Goal: Task Accomplishment & Management: Use online tool/utility

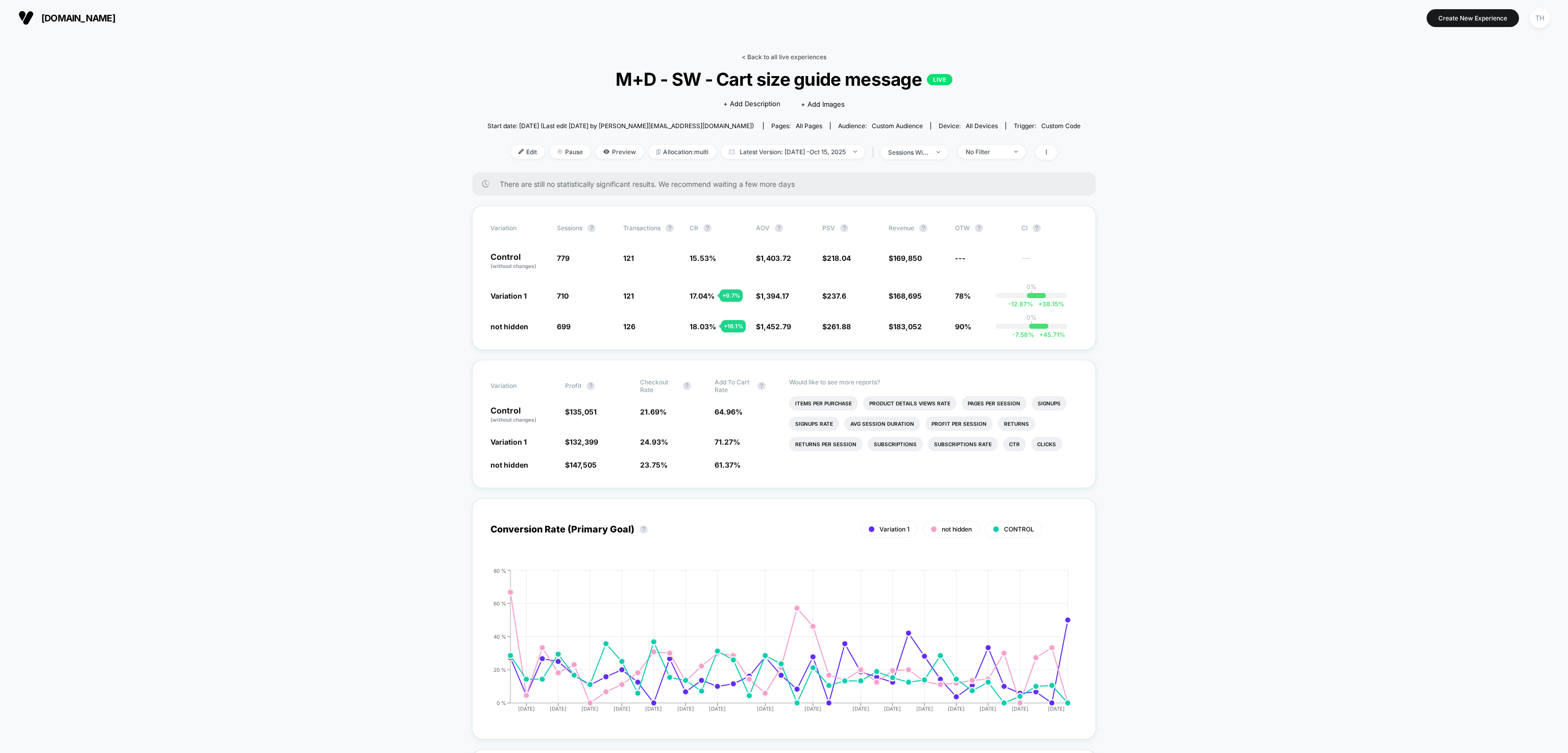
click at [747, 53] on link "< Back to all live experiences" at bounding box center [784, 57] width 85 height 7
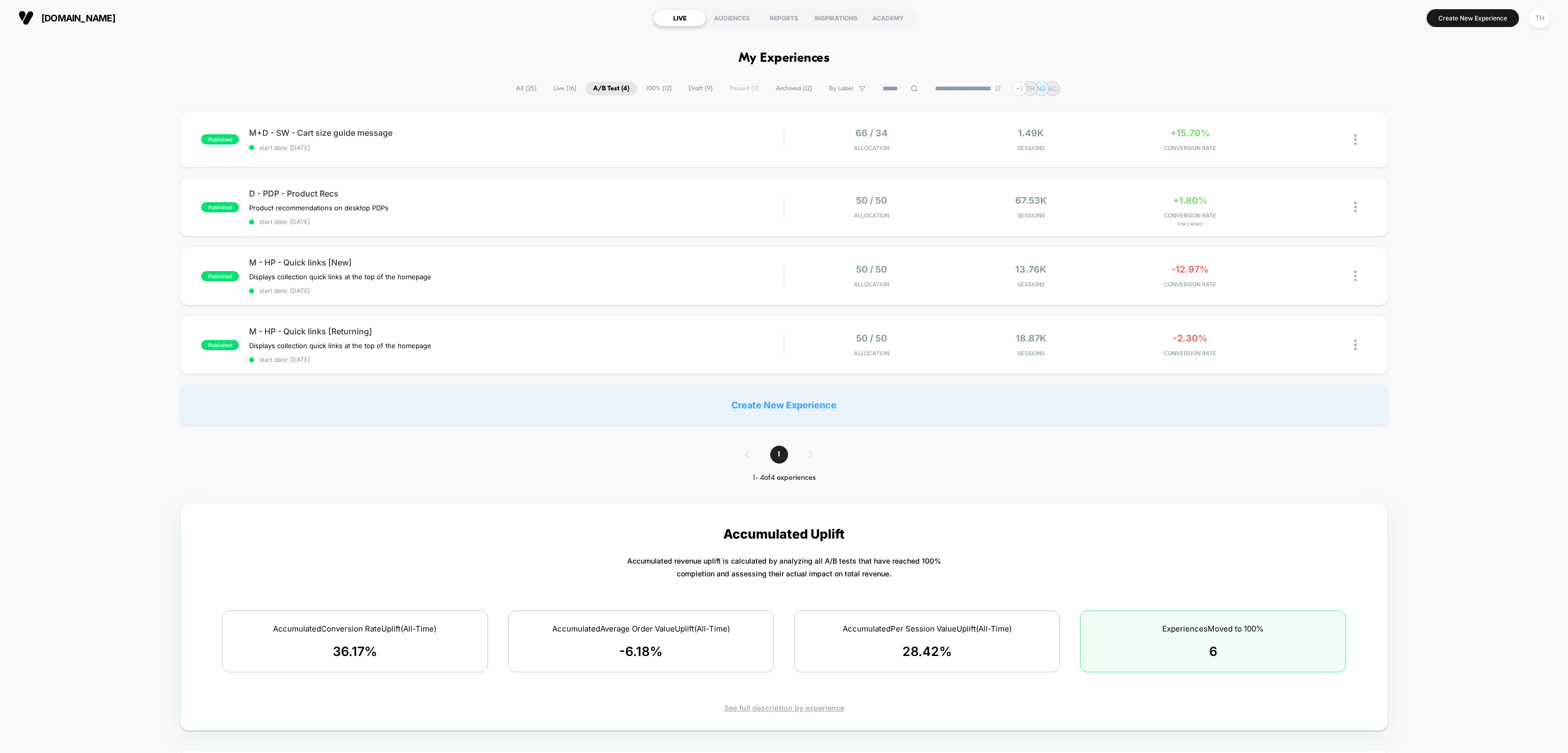
click at [561, 88] on span "Live ( 16 )" at bounding box center [565, 88] width 38 height 14
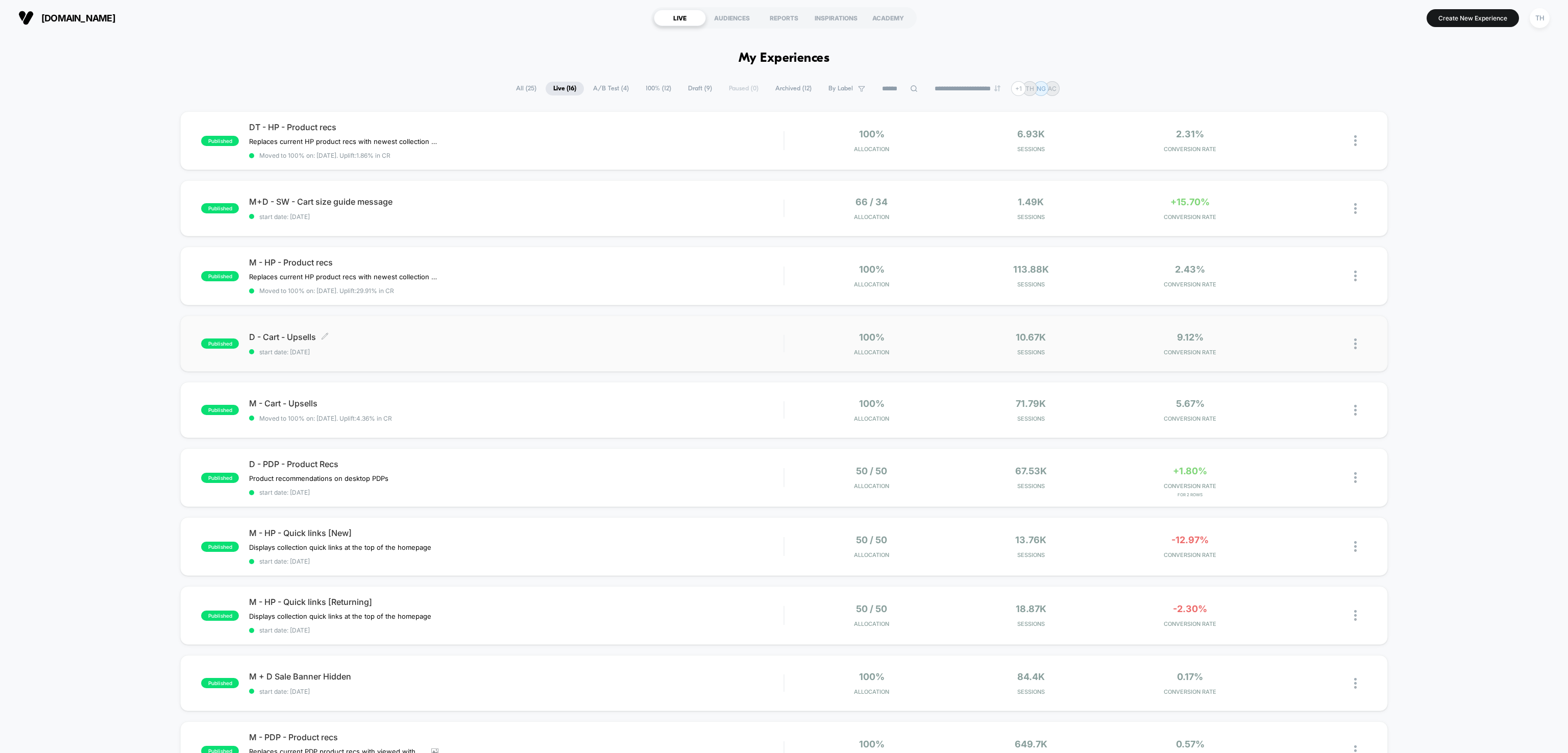
click at [595, 332] on span "D - Cart - Upsells Click to edit experience details" at bounding box center [516, 336] width 534 height 10
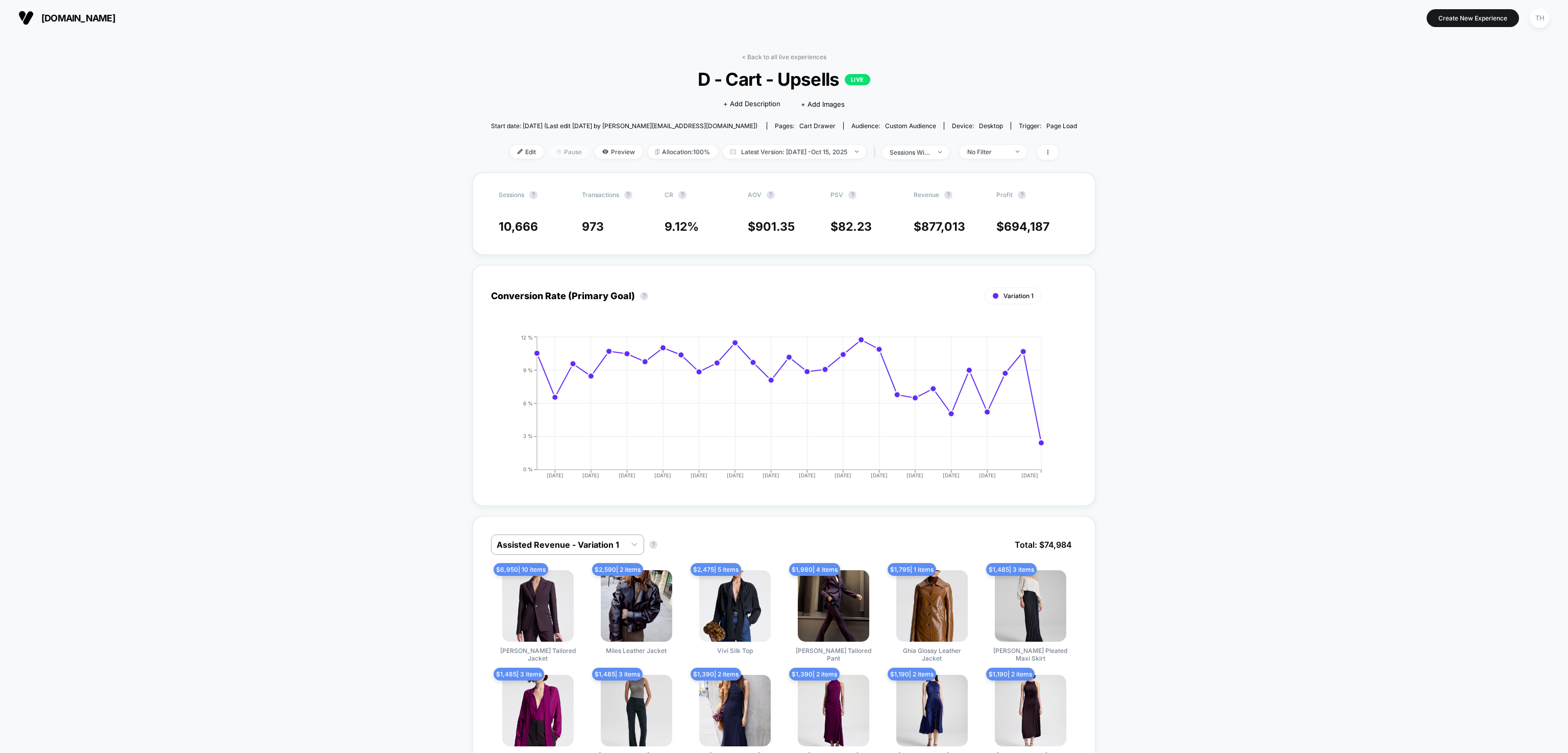
click at [562, 150] on span "Pause" at bounding box center [569, 152] width 41 height 14
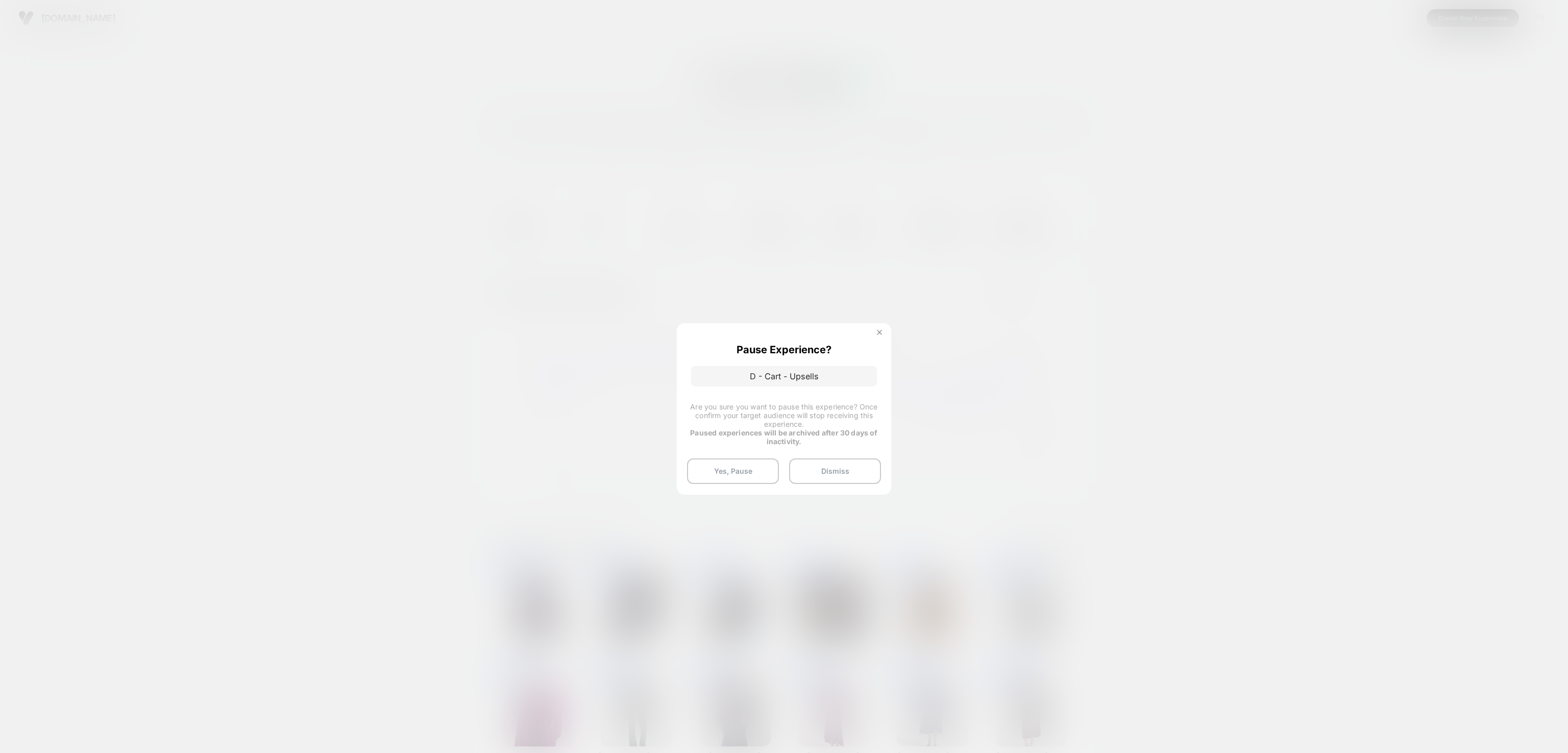
click at [882, 336] on button at bounding box center [879, 334] width 11 height 9
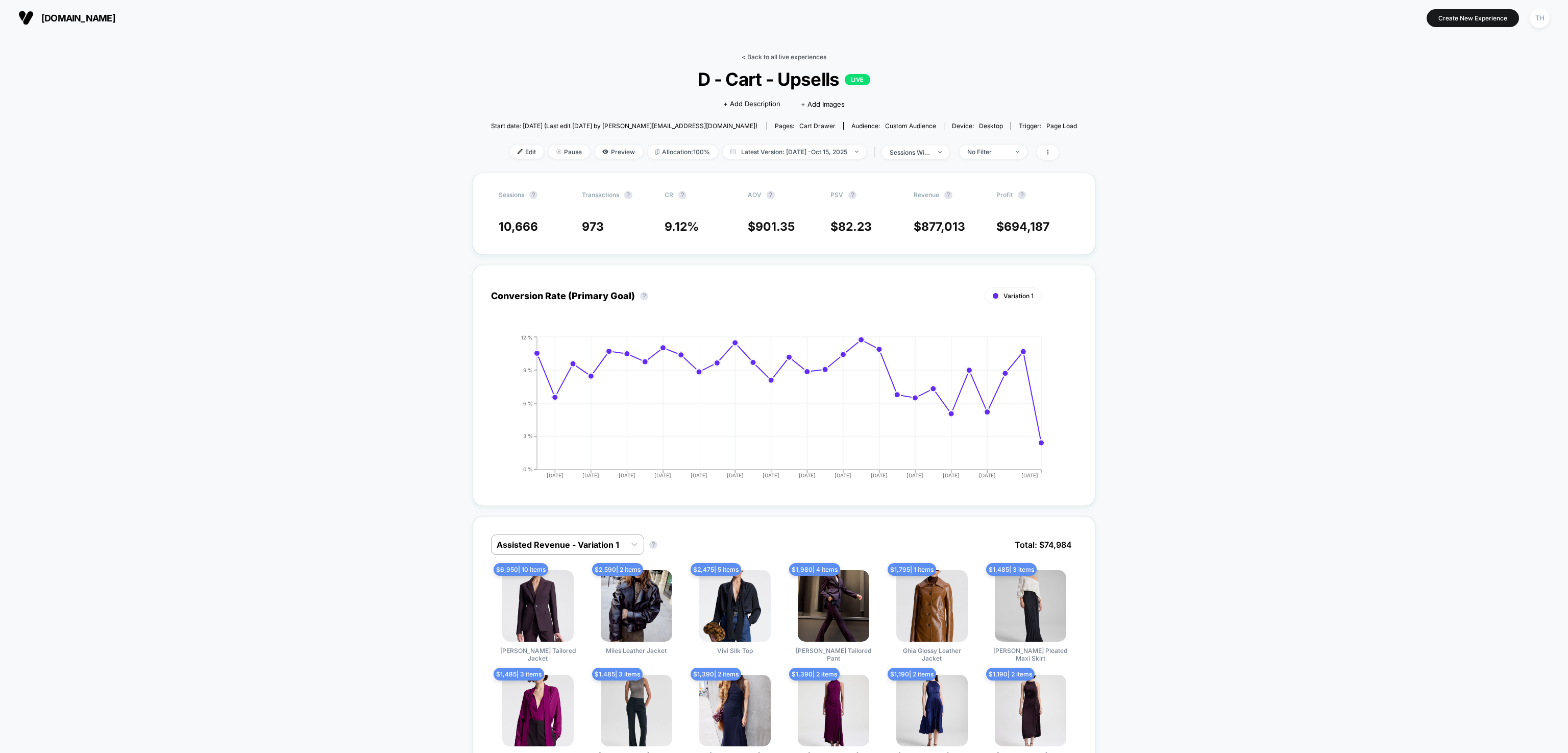
click at [759, 55] on link "< Back to all live experiences" at bounding box center [784, 57] width 85 height 7
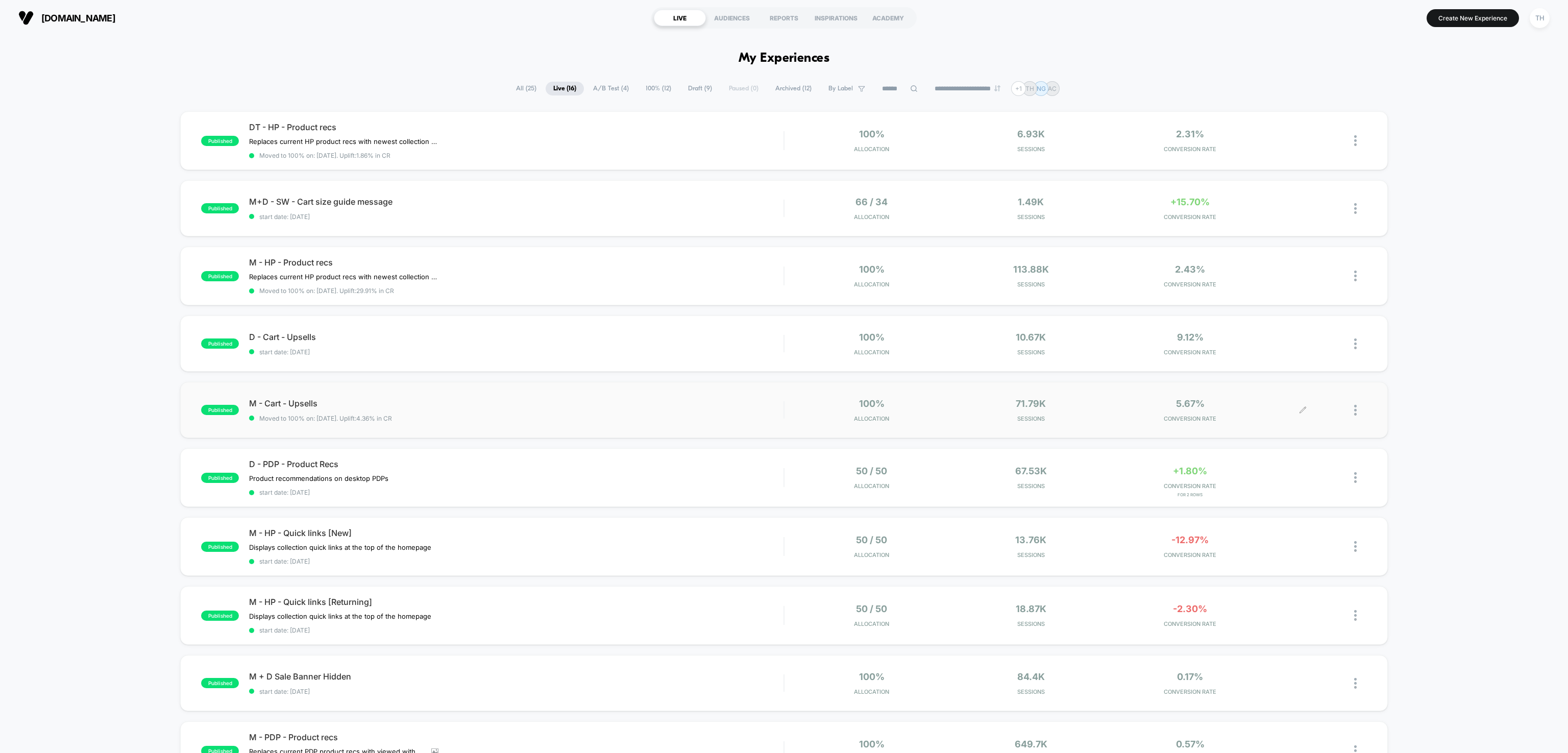
click at [1303, 407] on icon at bounding box center [1303, 410] width 7 height 7
click at [439, 414] on span "Moved to 100% on: [DATE] . Uplift: 4.36% in CR" at bounding box center [516, 418] width 534 height 7
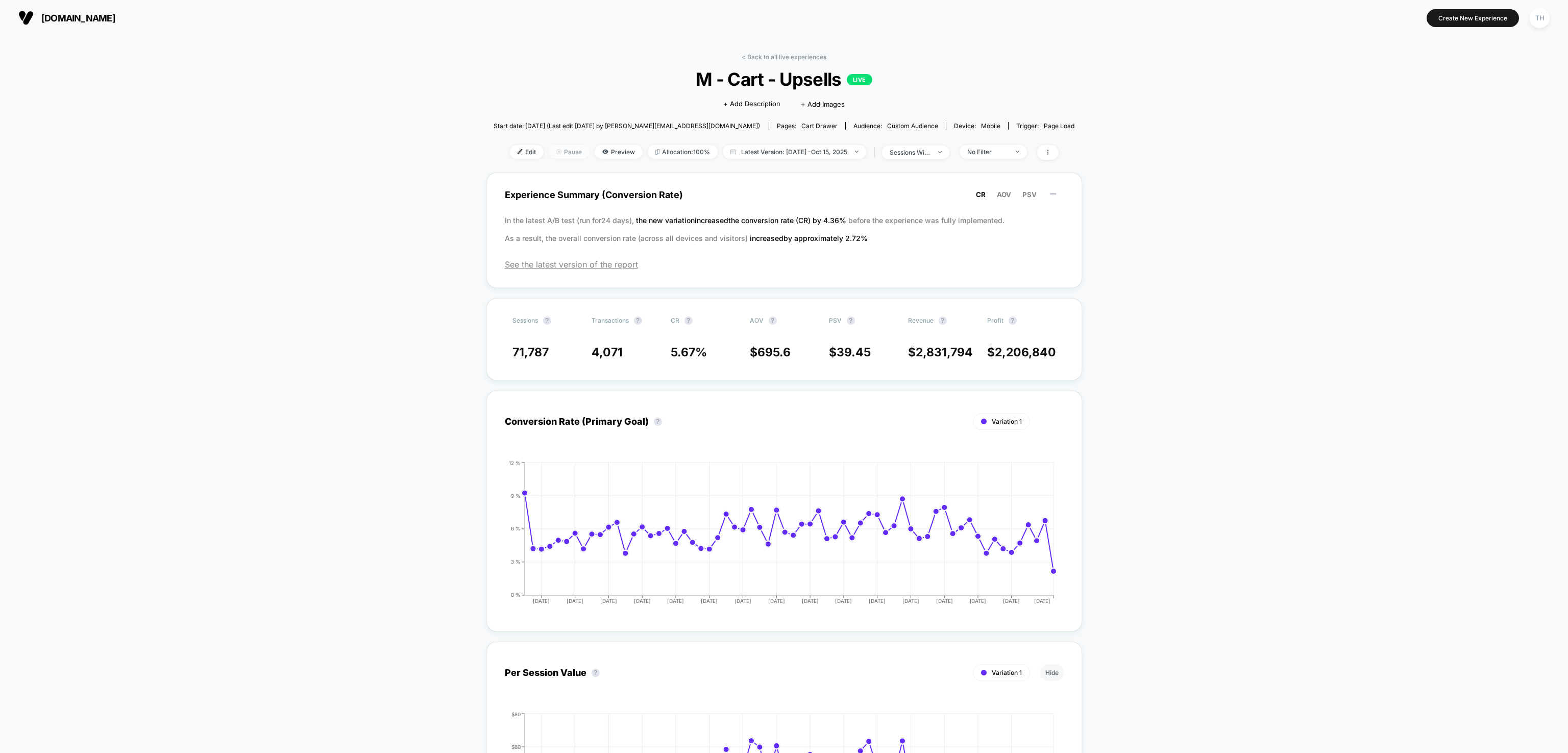
click at [559, 151] on span "Pause" at bounding box center [569, 152] width 41 height 14
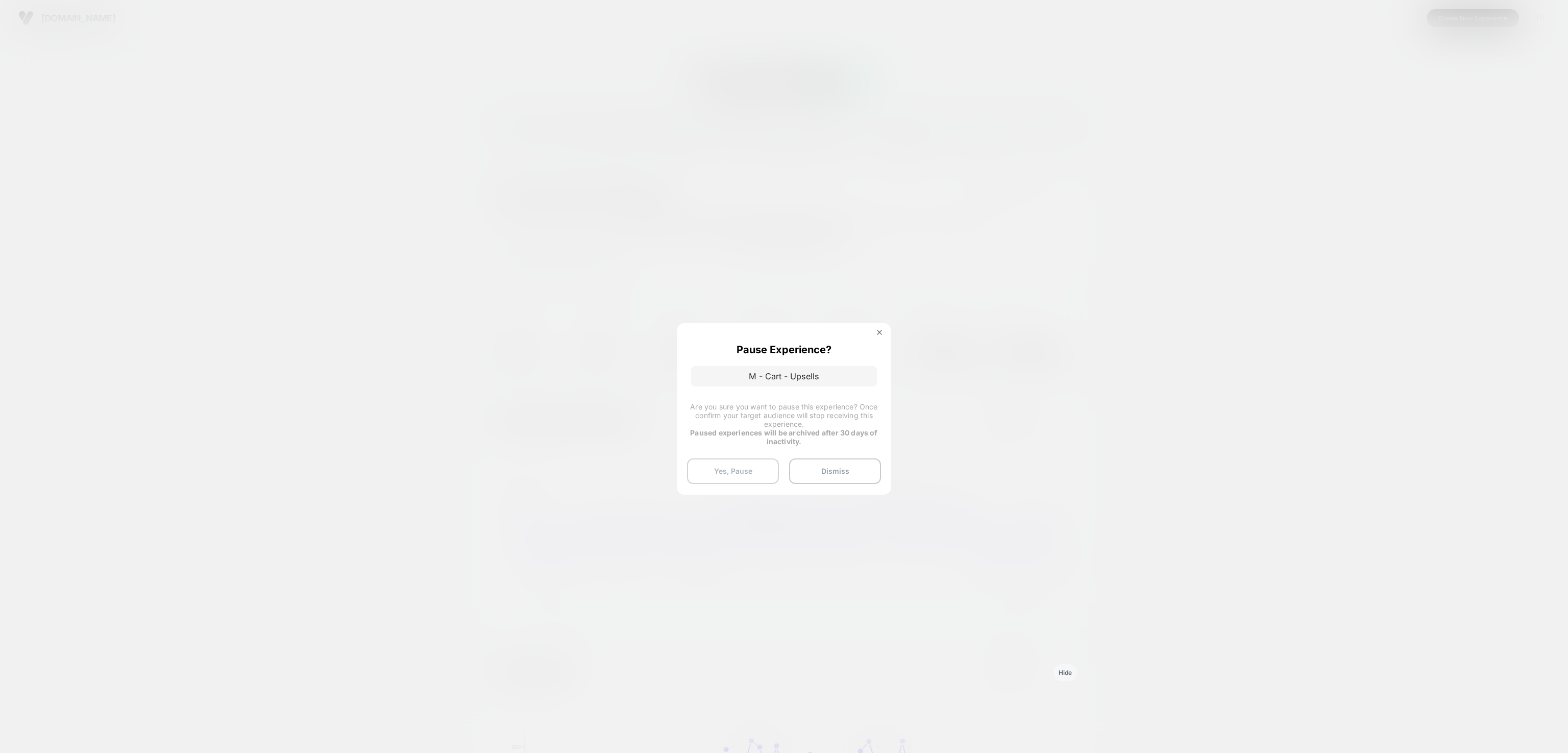
click at [753, 465] on button "Yes, Pause" at bounding box center [732, 471] width 92 height 26
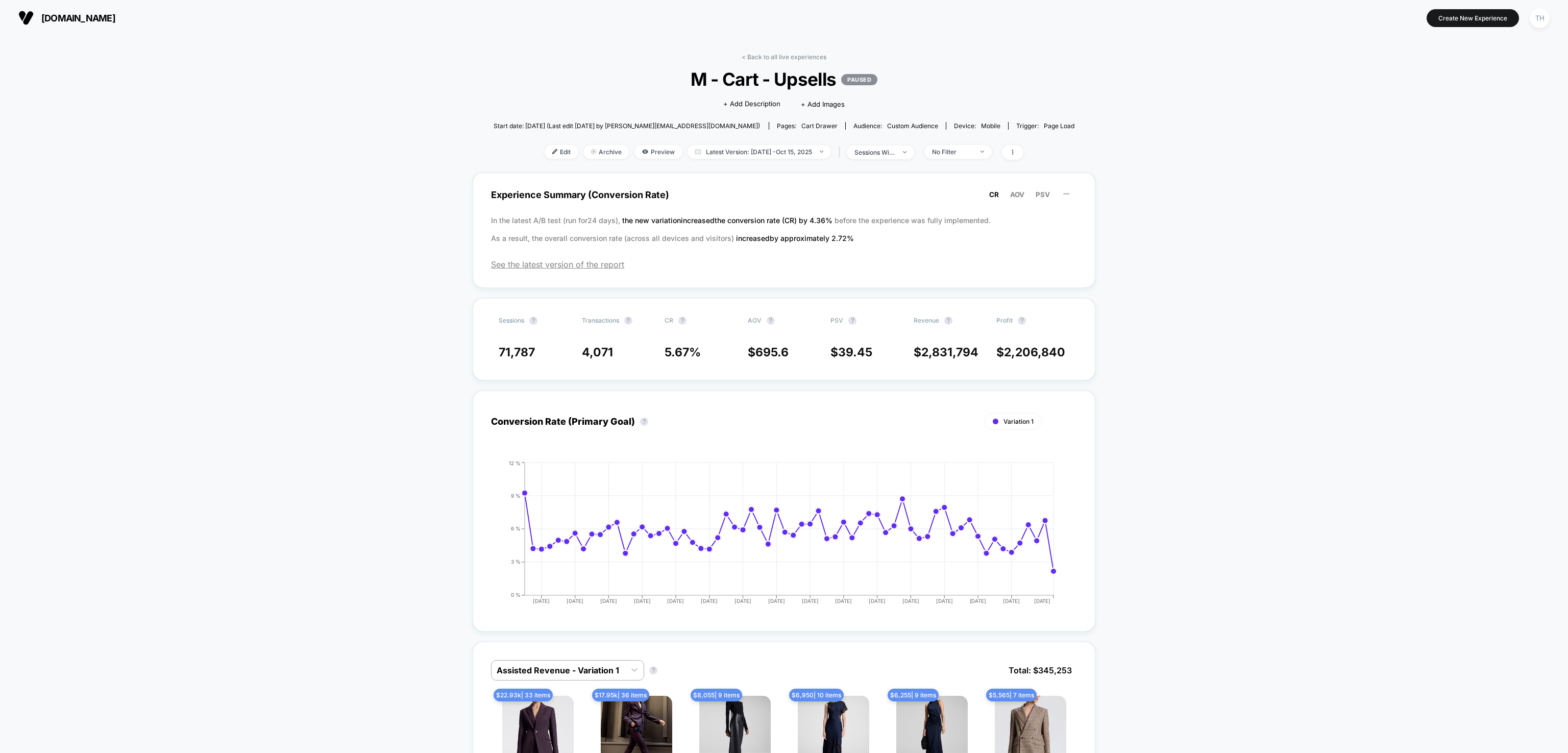
click at [784, 56] on link "< Back to all live experiences" at bounding box center [784, 57] width 85 height 7
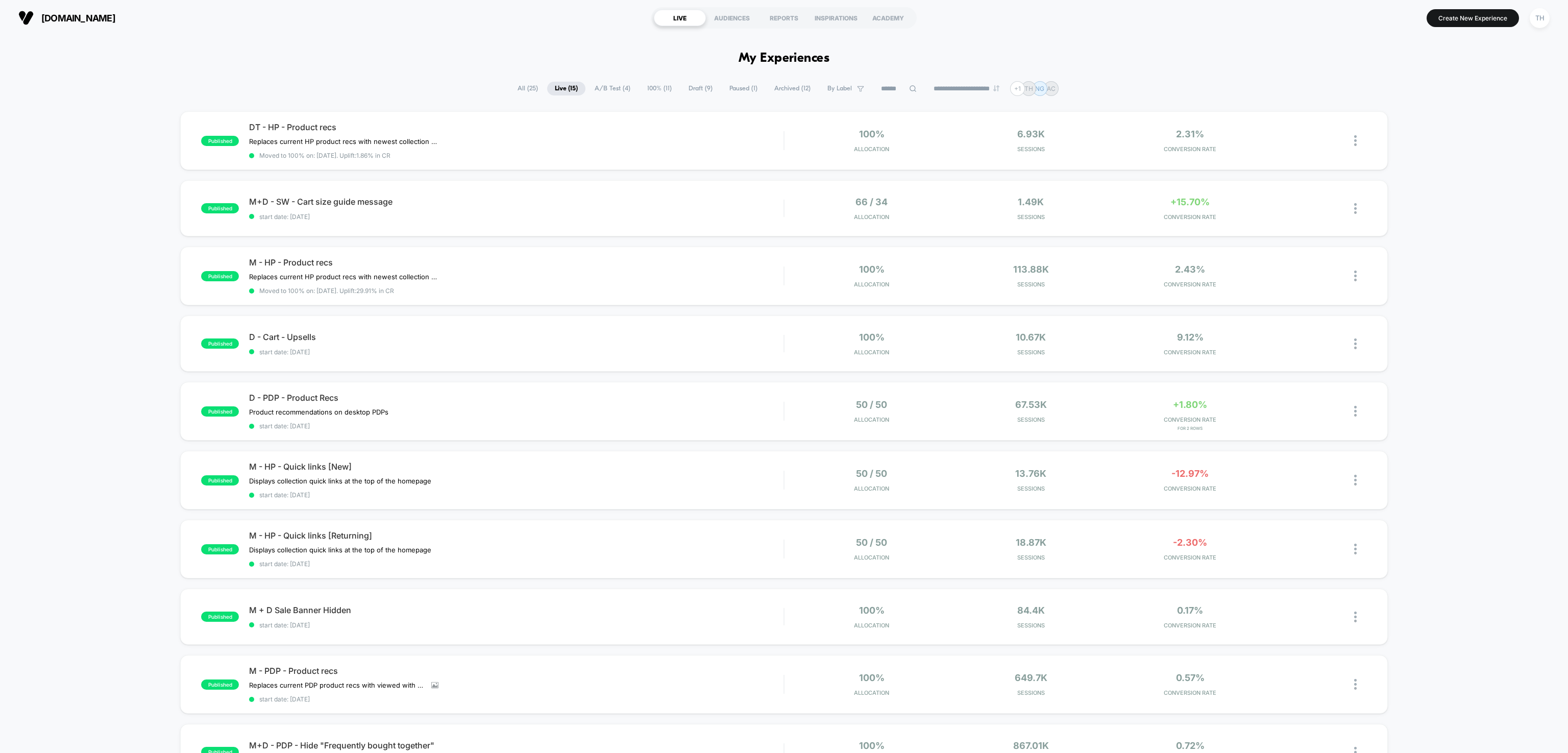
click at [702, 83] on span "Draft ( 9 )" at bounding box center [700, 88] width 39 height 14
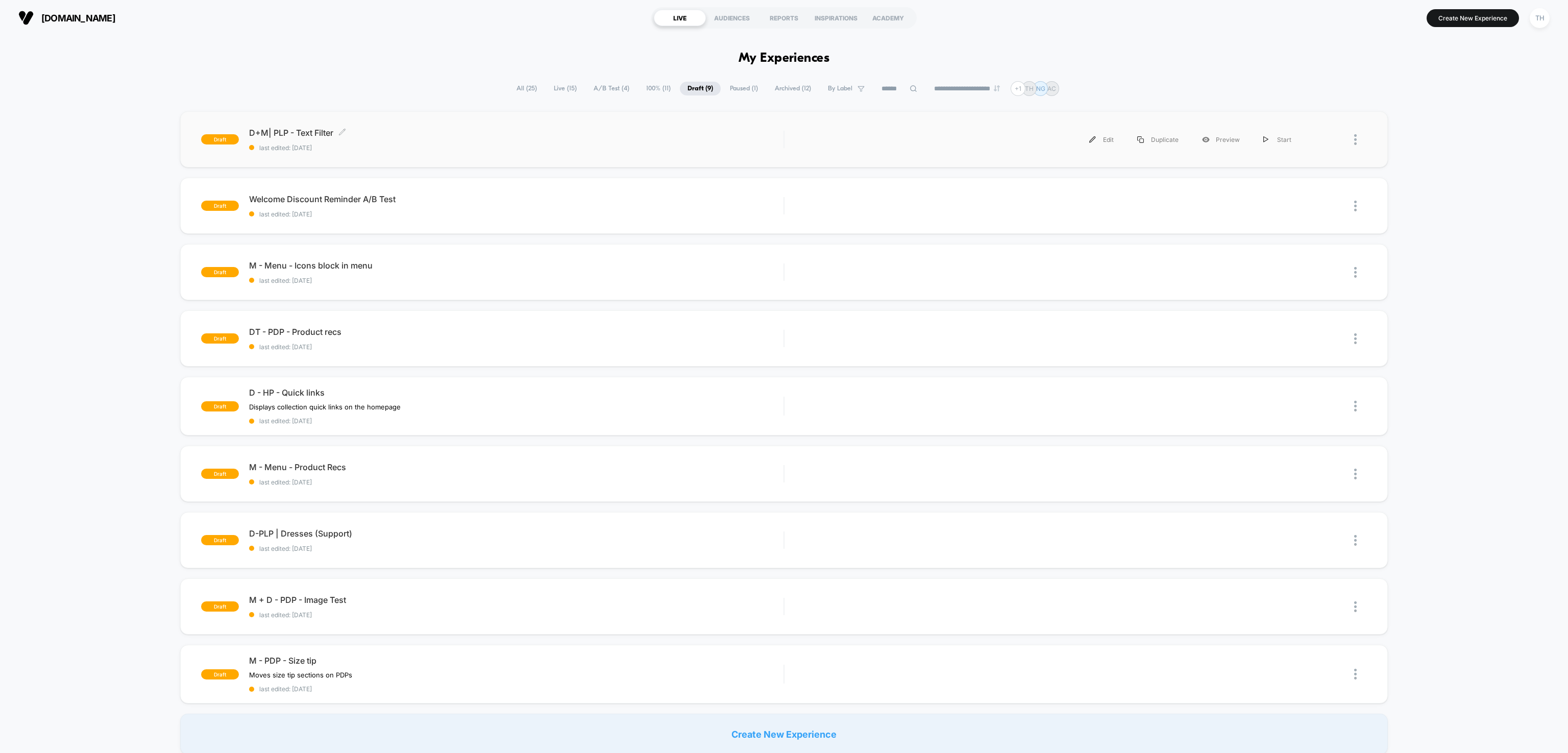
click at [656, 132] on span "D+M| PLP - Text Filter Click to edit experience details" at bounding box center [516, 132] width 534 height 10
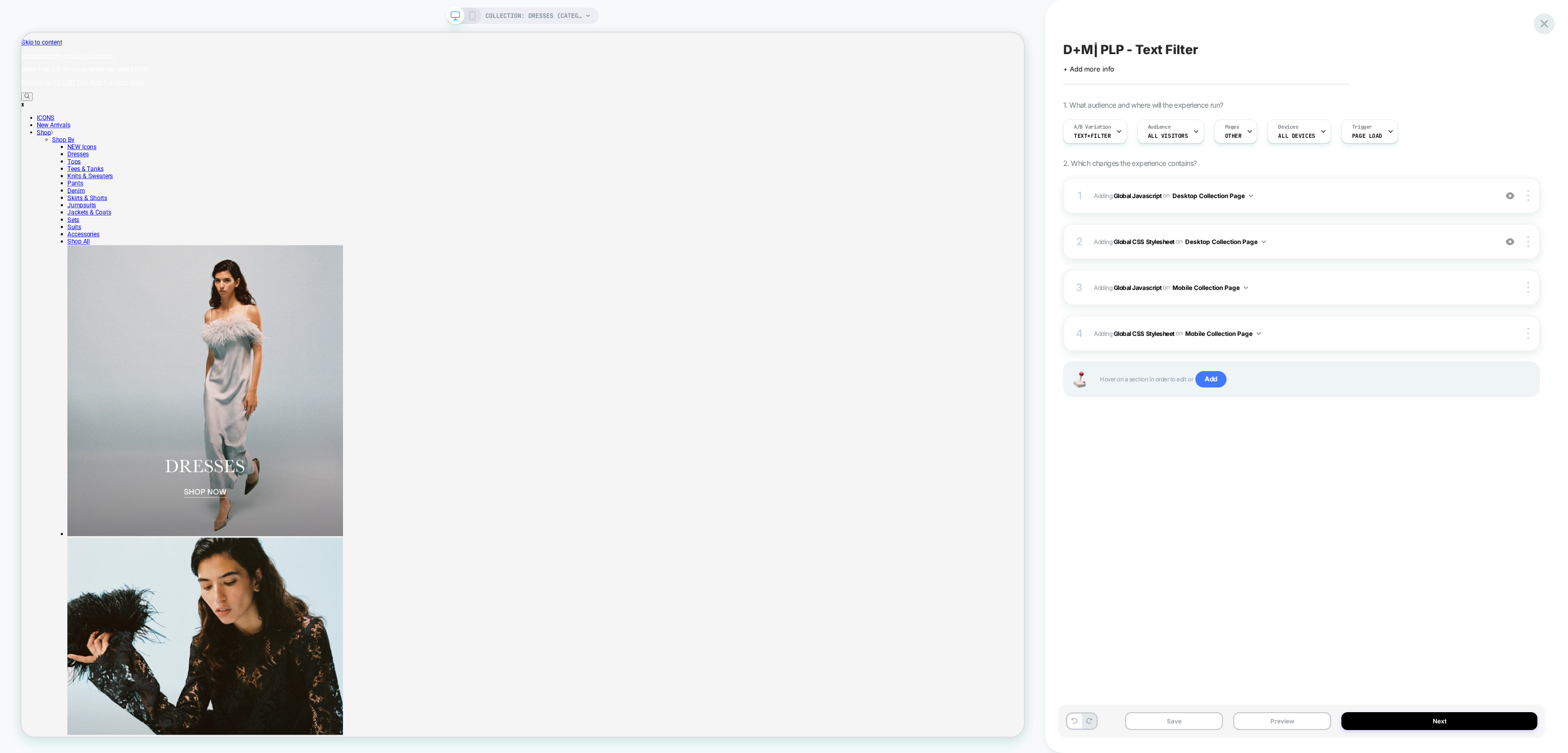
click at [1550, 26] on icon at bounding box center [1544, 23] width 14 height 14
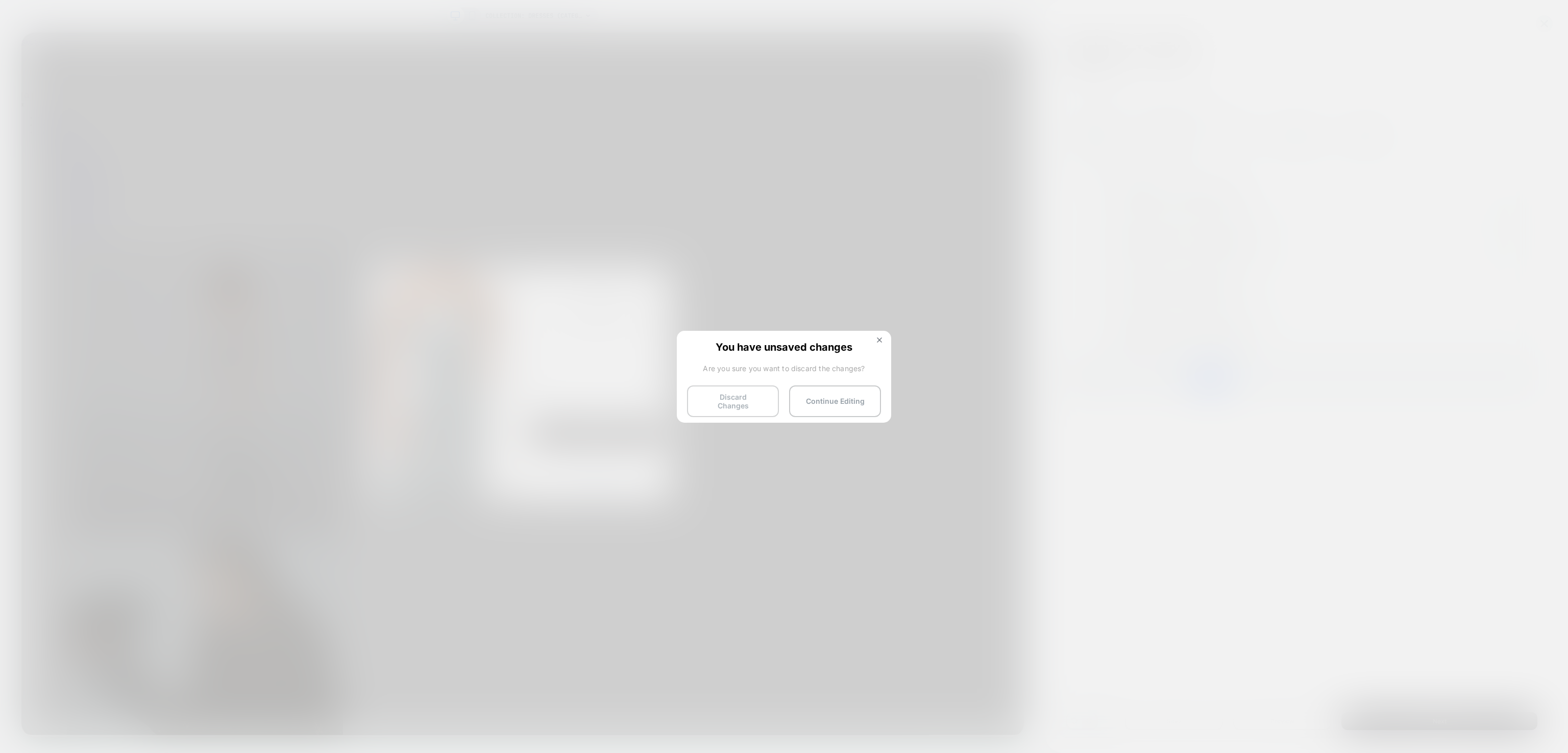
click at [742, 403] on button "Discard Changes" at bounding box center [732, 401] width 92 height 32
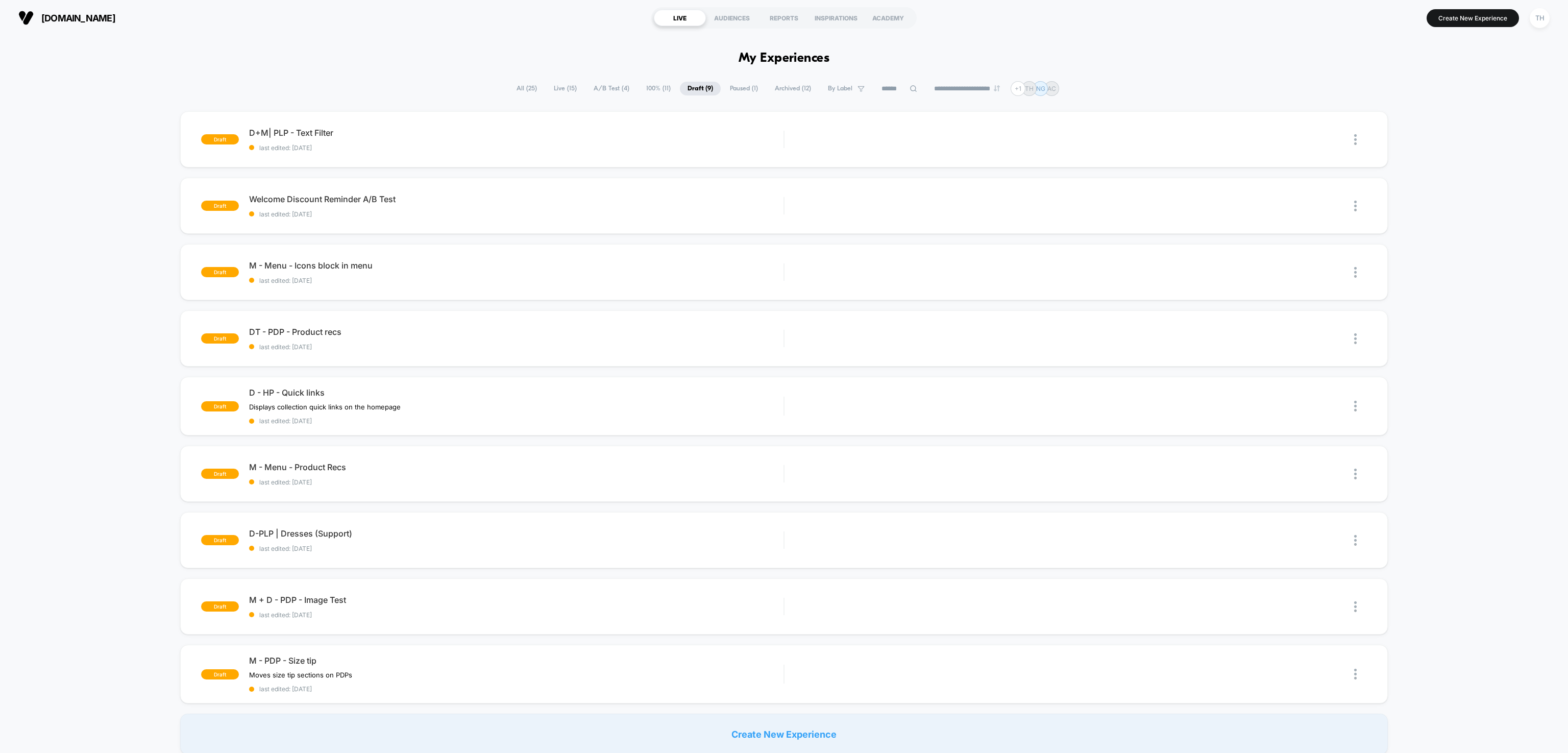
click at [742, 86] on span "Paused ( 1 )" at bounding box center [744, 88] width 44 height 14
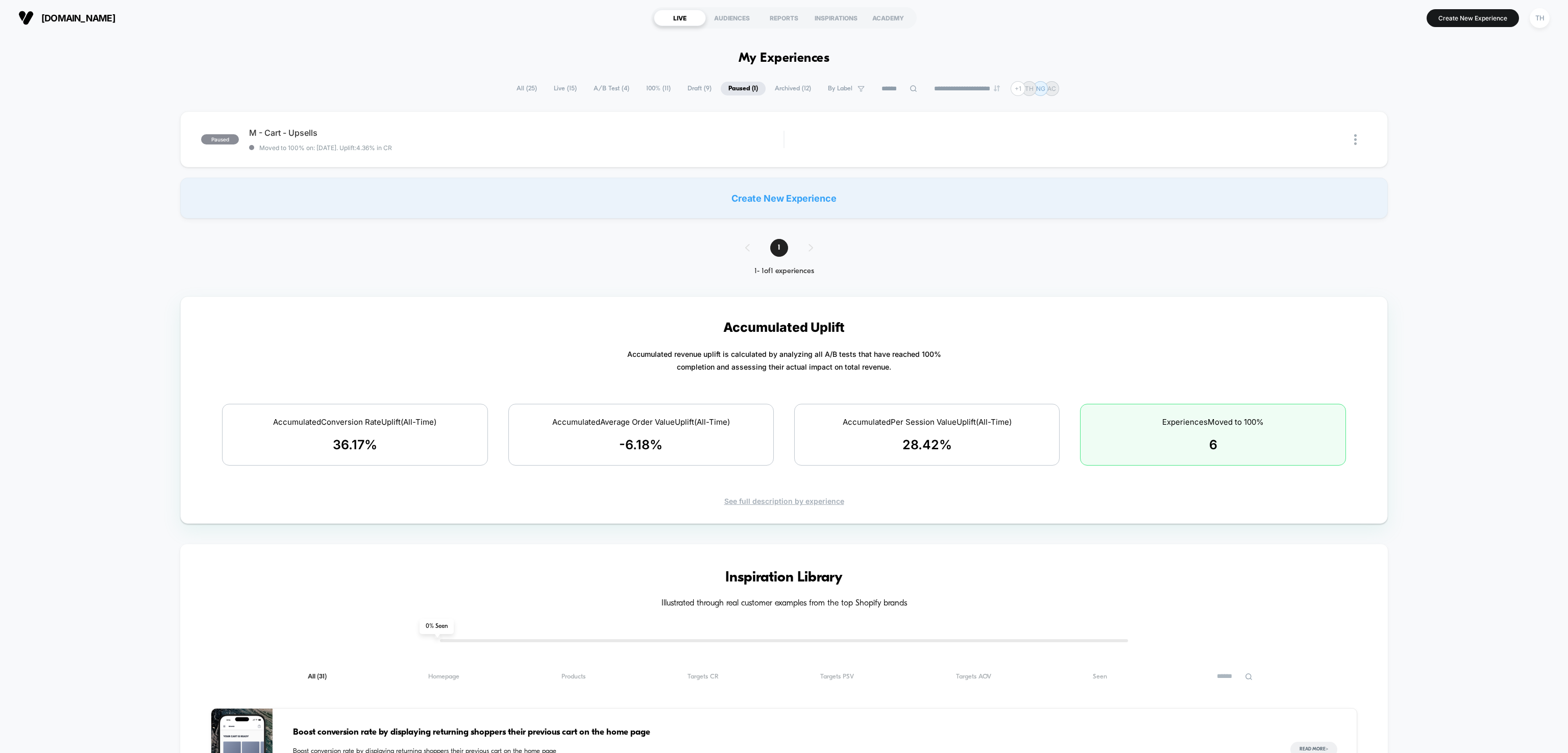
click at [692, 89] on span "Draft ( 9 )" at bounding box center [700, 88] width 39 height 14
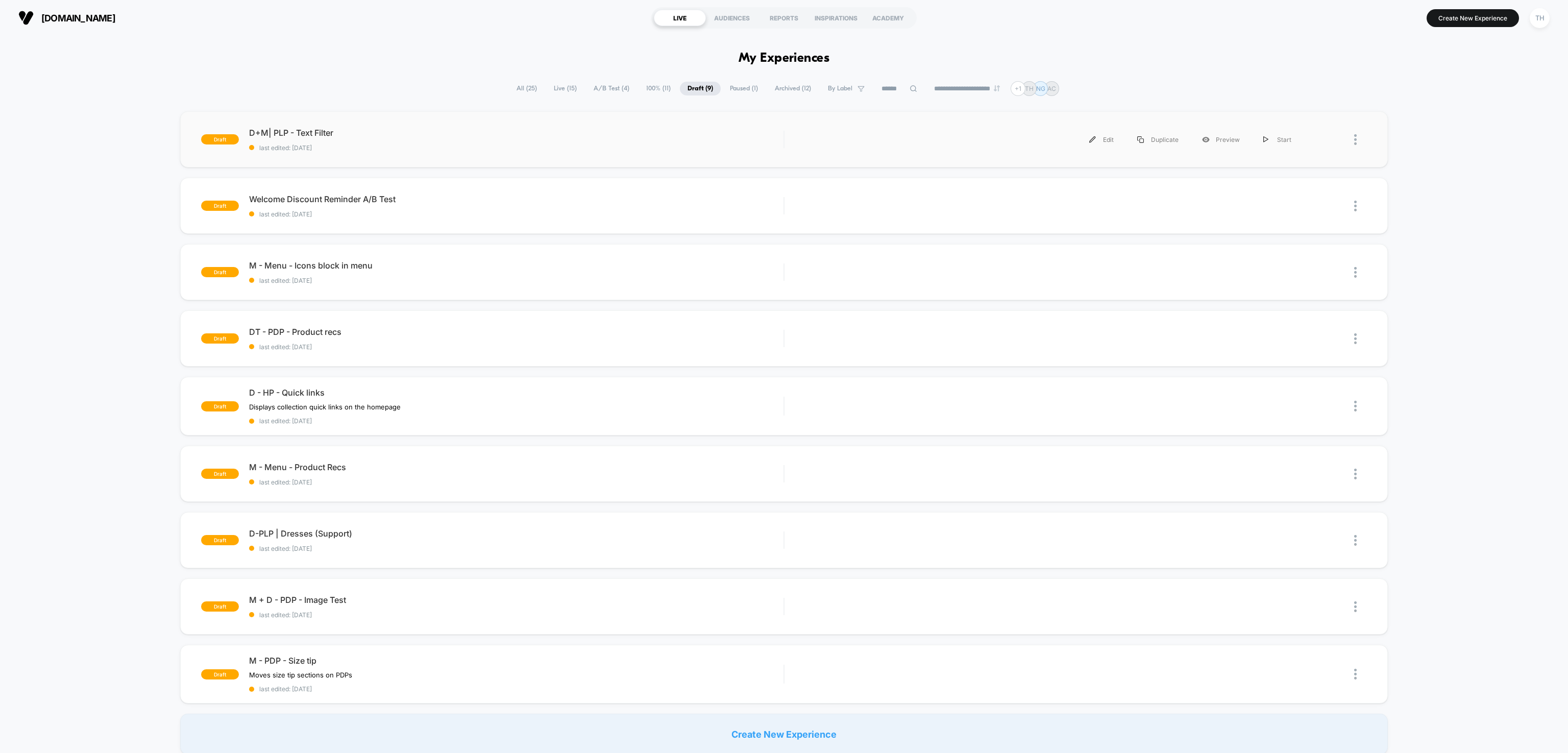
click at [1351, 139] on div at bounding box center [1335, 139] width 64 height 23
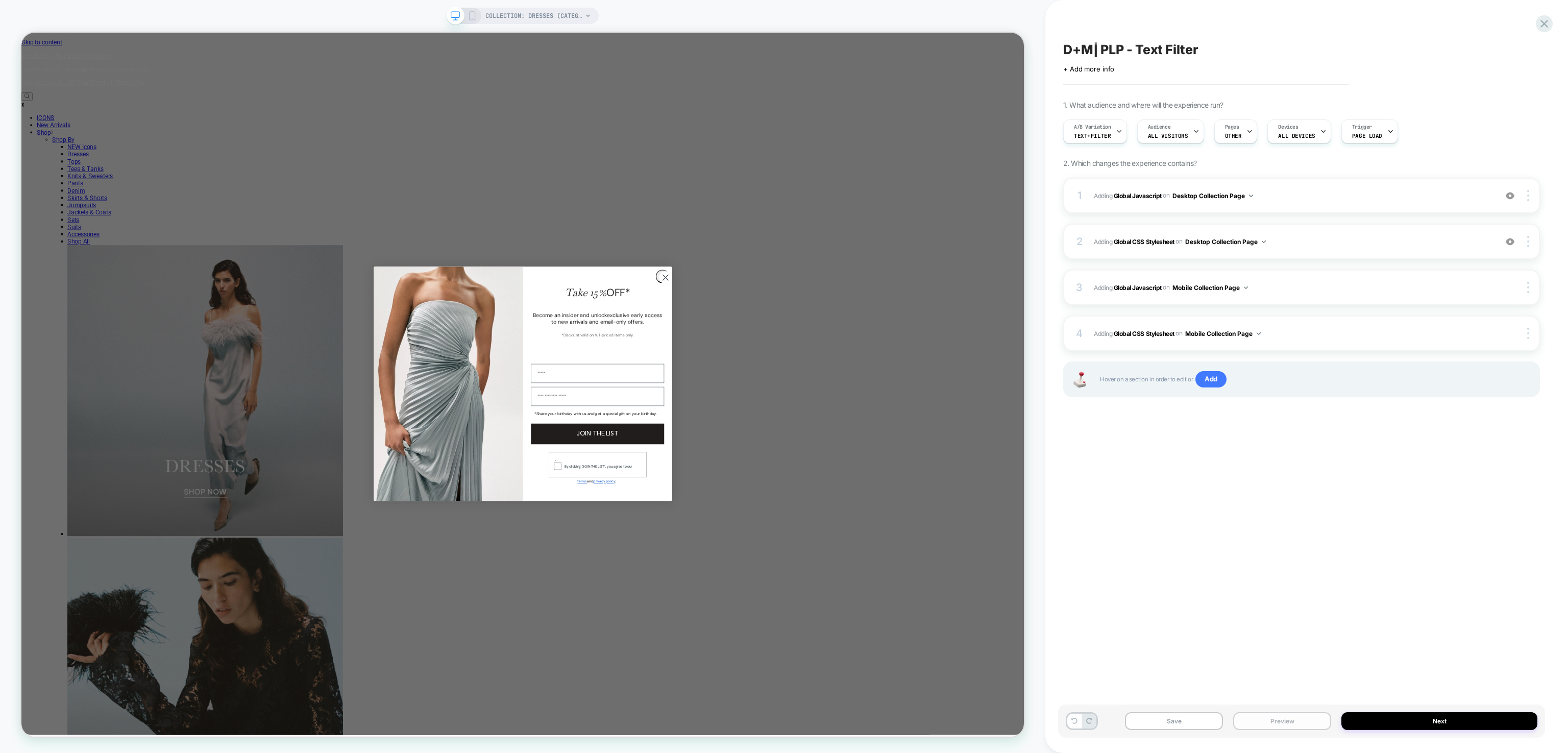
click at [1287, 720] on button "Preview" at bounding box center [1282, 721] width 98 height 18
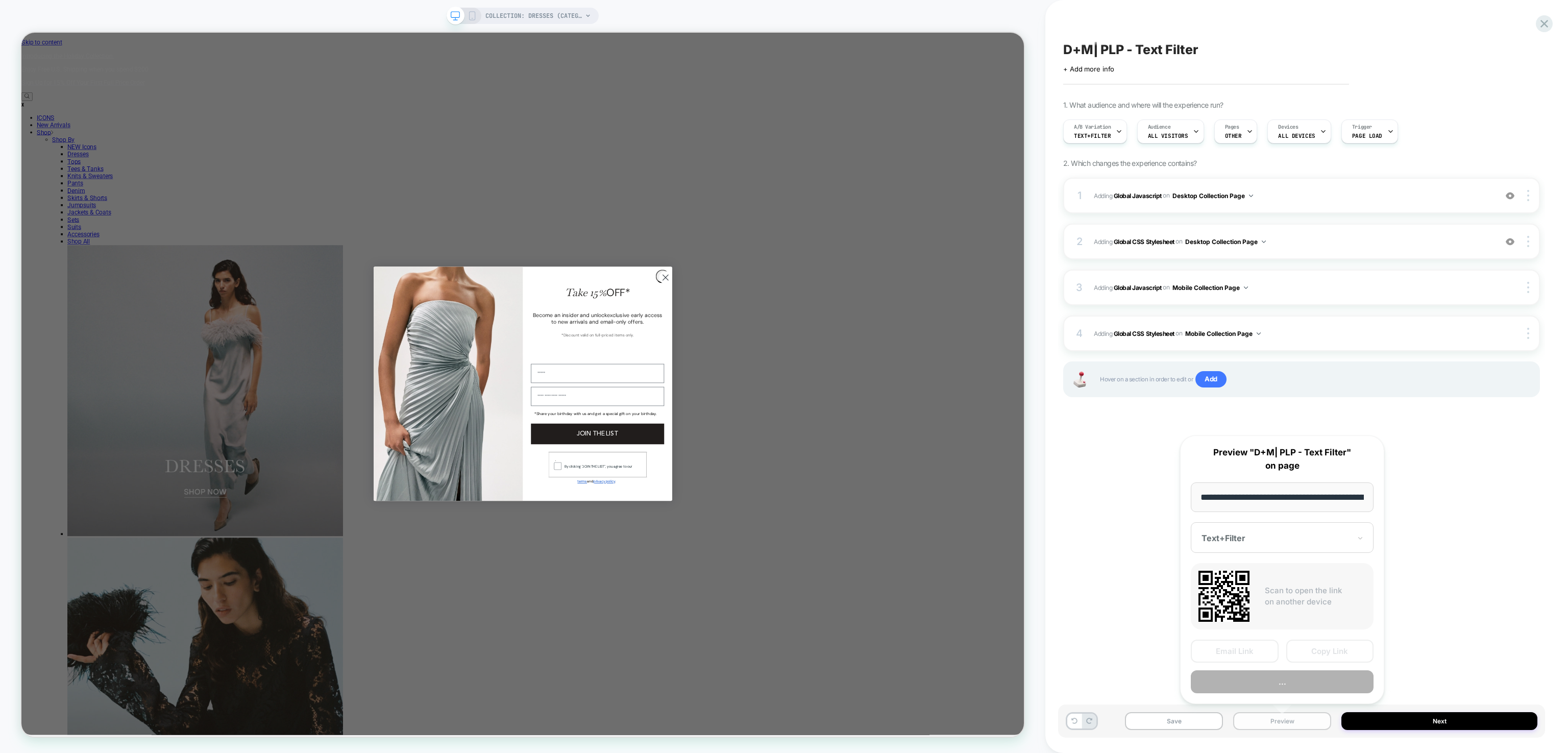
scroll to position [0, 71]
click at [1278, 670] on button "Preview" at bounding box center [1282, 681] width 183 height 23
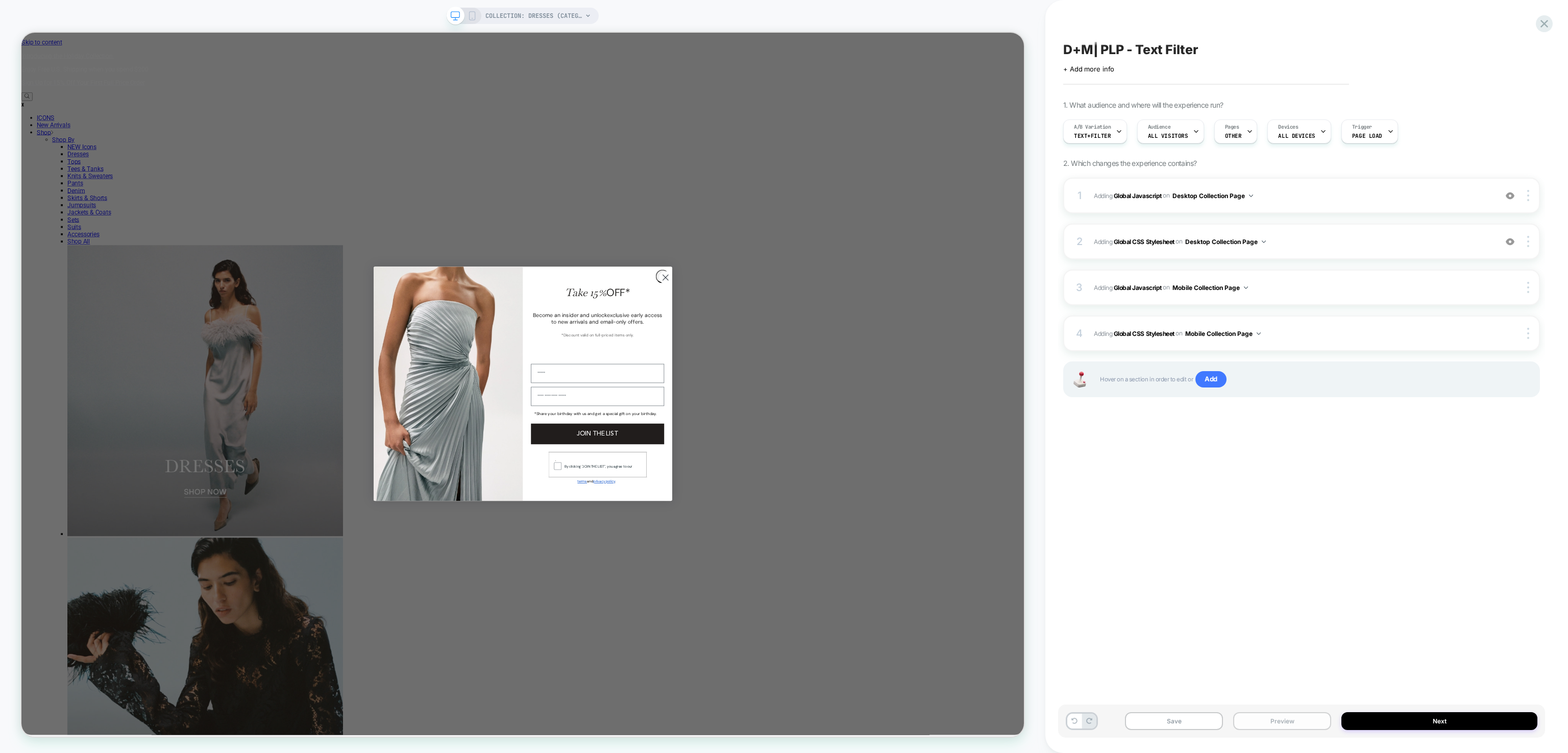
click at [1268, 728] on button "Preview" at bounding box center [1282, 721] width 98 height 18
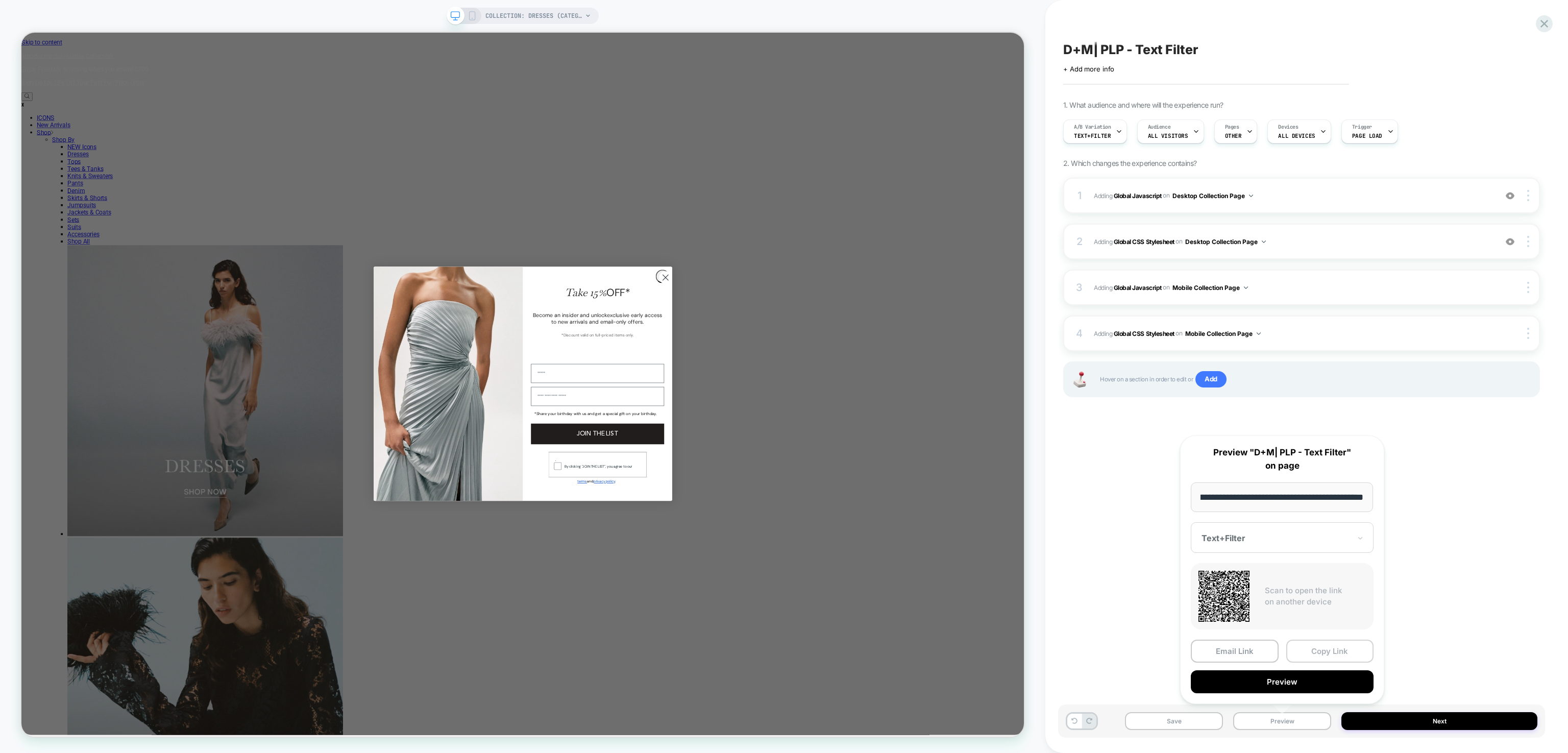
click at [1325, 650] on button "Copy Link" at bounding box center [1331, 650] width 88 height 23
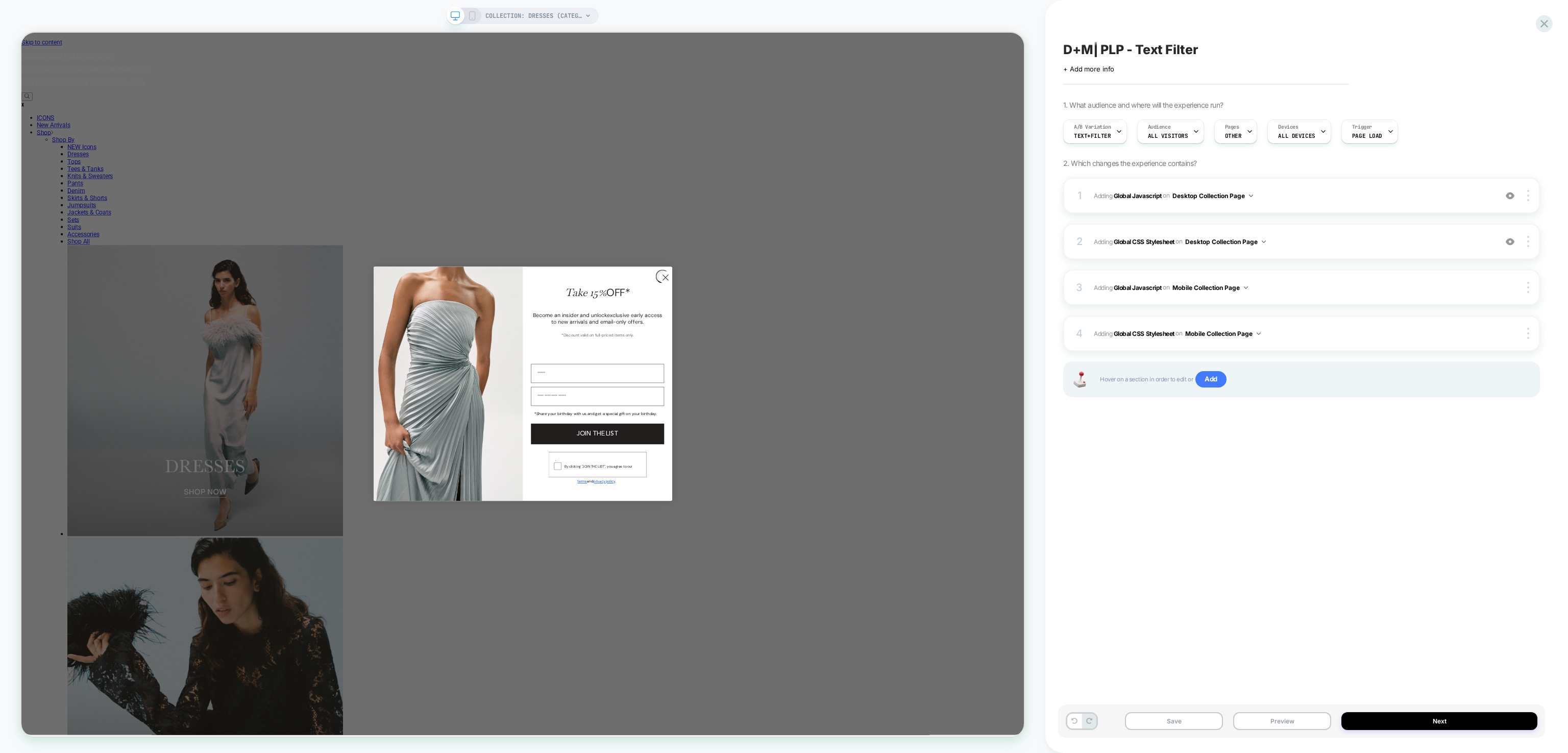
click at [1540, 16] on div "Preview link was copied successfully" at bounding box center [1477, 31] width 163 height 45
click at [1542, 22] on icon at bounding box center [1544, 24] width 7 height 7
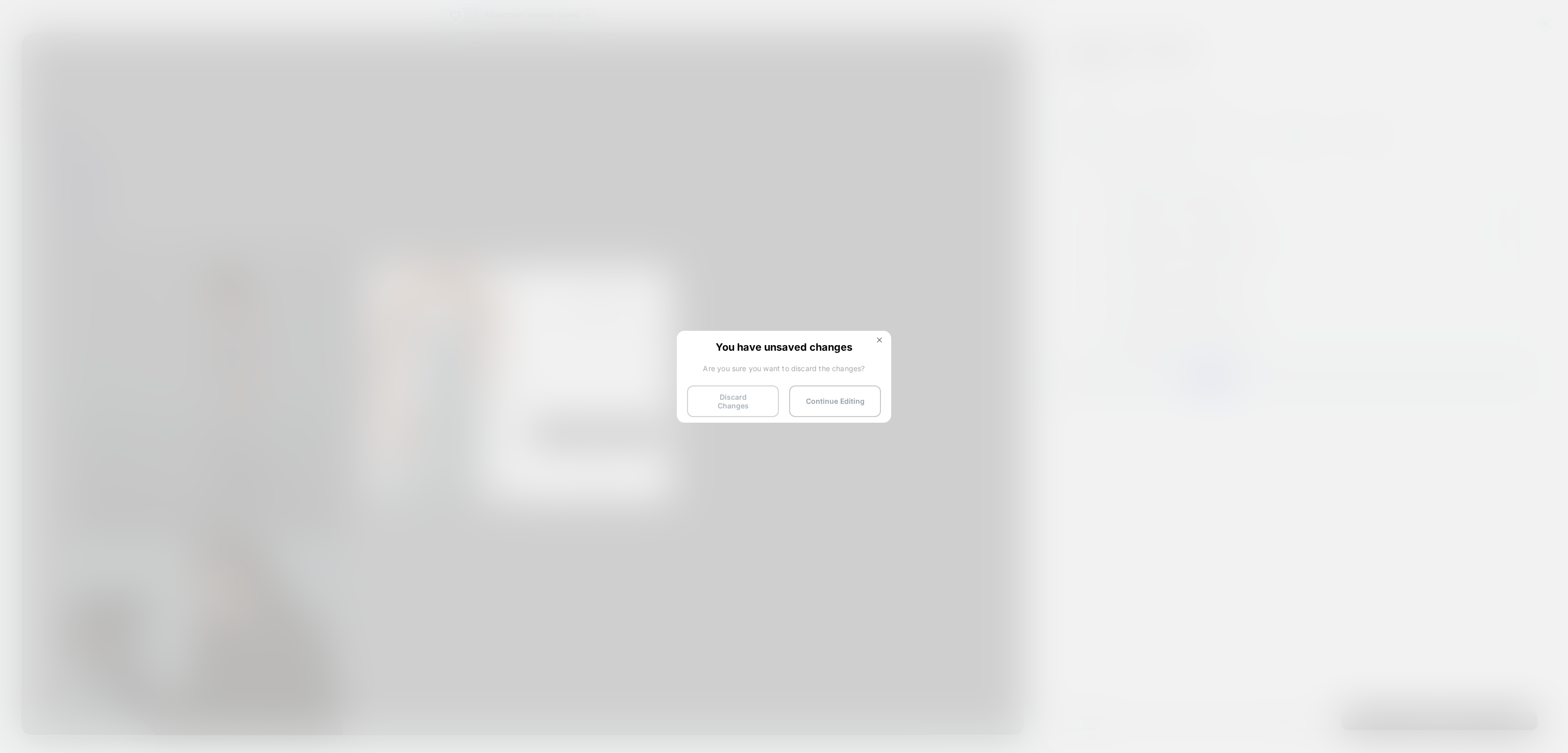
click at [756, 399] on button "Discard Changes" at bounding box center [732, 401] width 92 height 32
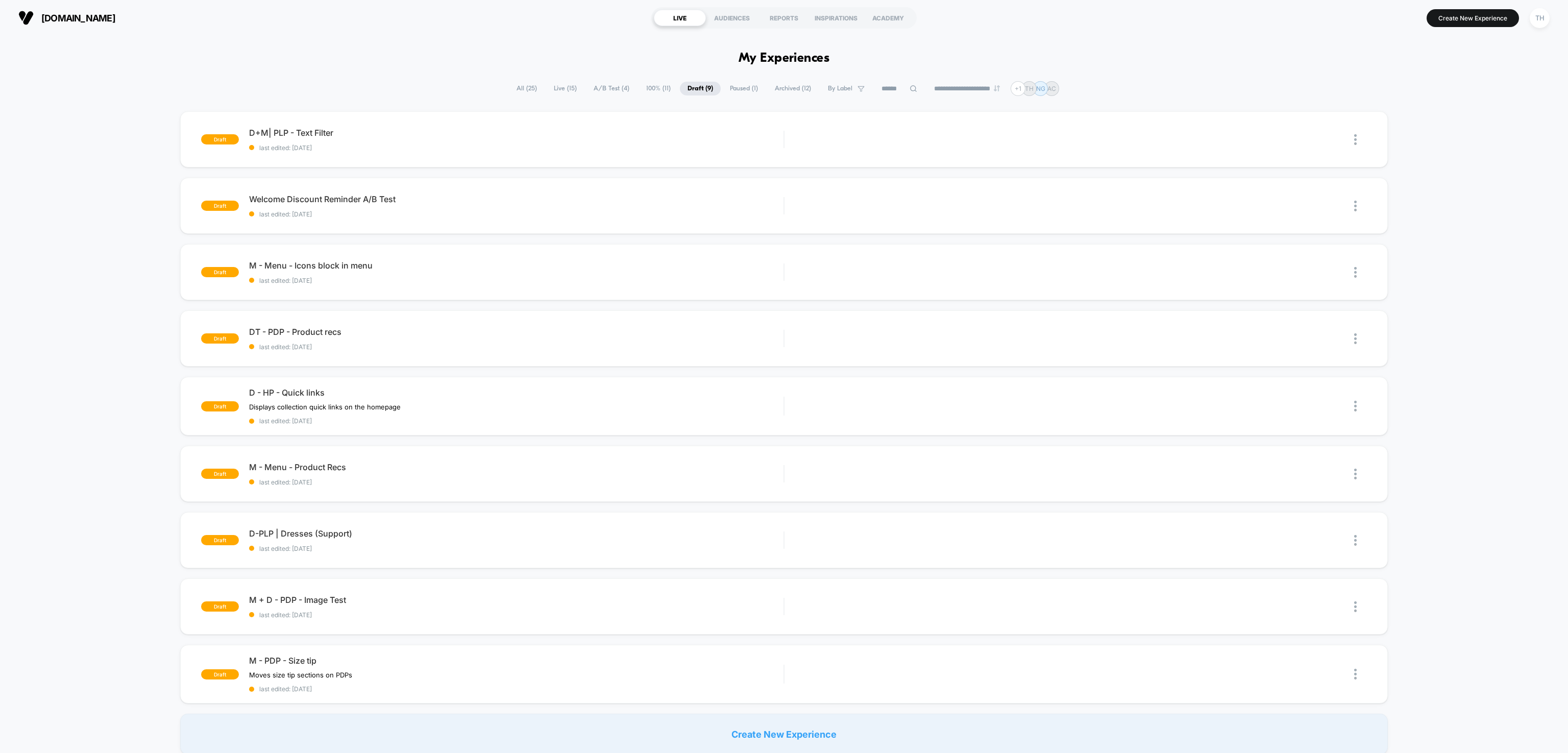
click at [520, 83] on span "All ( 25 )" at bounding box center [526, 88] width 36 height 14
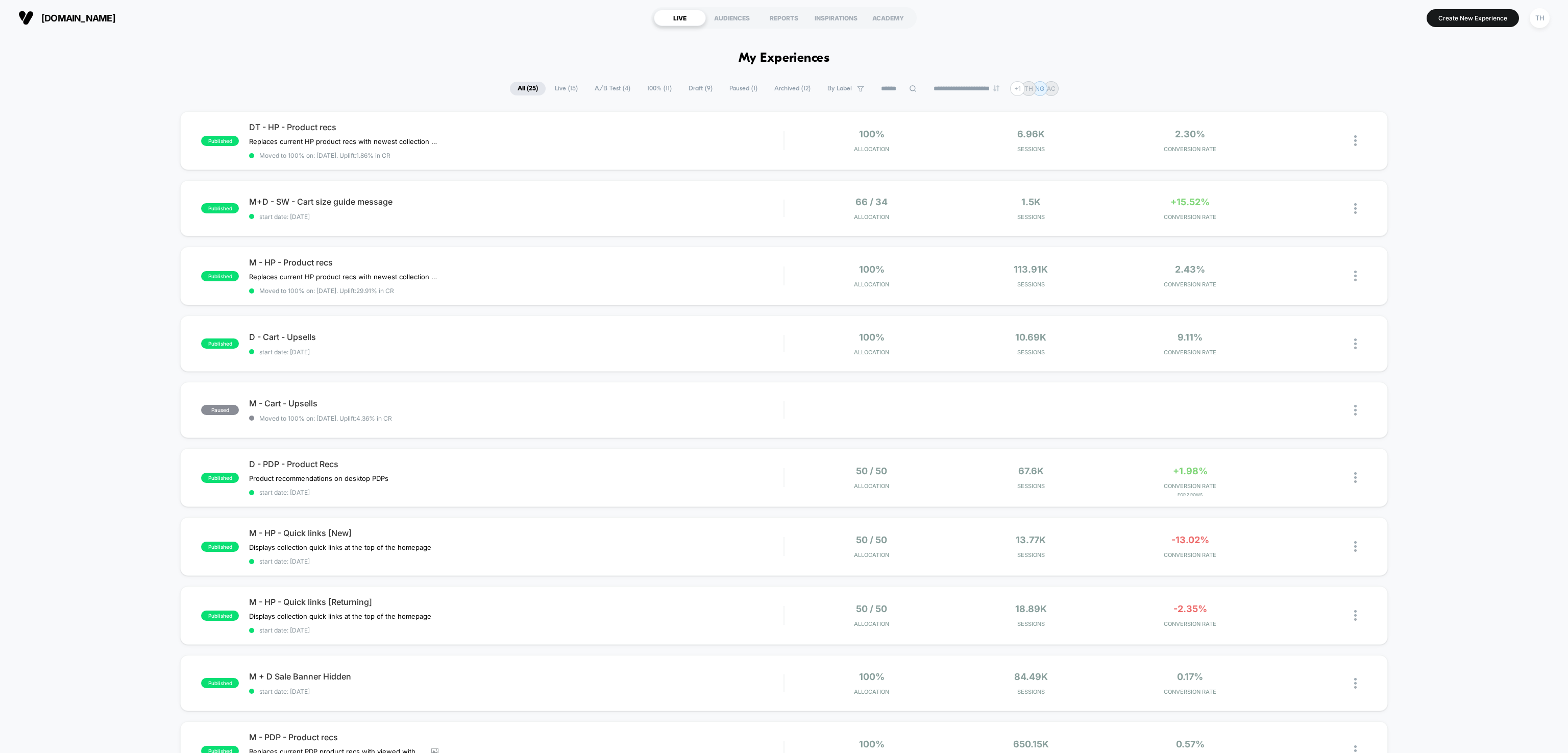
click at [565, 91] on span "Live ( 15 )" at bounding box center [566, 88] width 38 height 14
click at [1523, 306] on div "published DT - HP - Product recs Replaces current HP product recs with newest c…" at bounding box center [784, 539] width 1568 height 854
drag, startPoint x: 1470, startPoint y: 697, endPoint x: 1471, endPoint y: 663, distance: 34.0
click at [1471, 681] on div "published DT - HP - Product recs Replaces current HP product recs with newest c…" at bounding box center [784, 539] width 1568 height 854
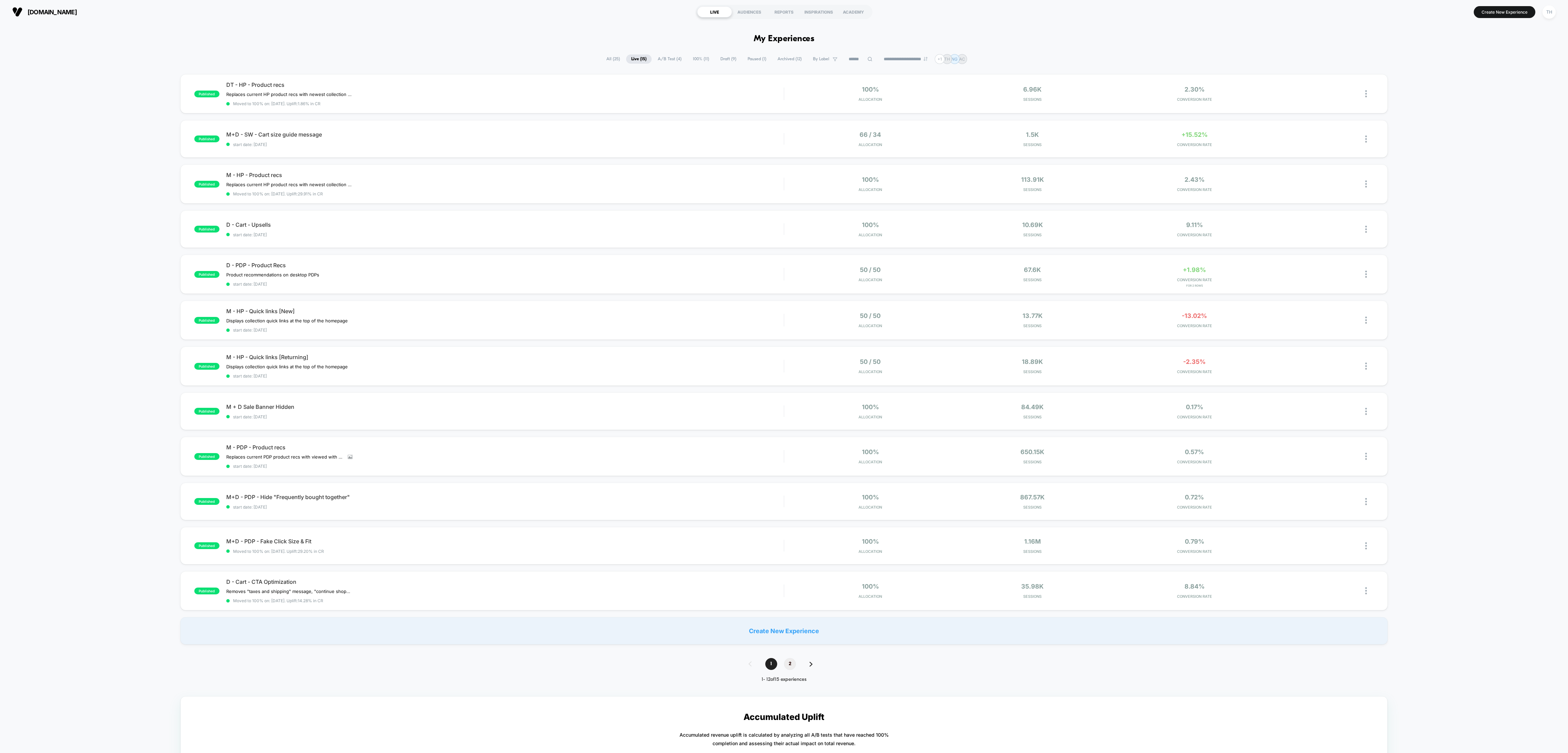
drag, startPoint x: 1010, startPoint y: 5, endPoint x: 792, endPoint y: 661, distance: 691.3
click at [792, 502] on span "2" at bounding box center [790, 664] width 12 height 12
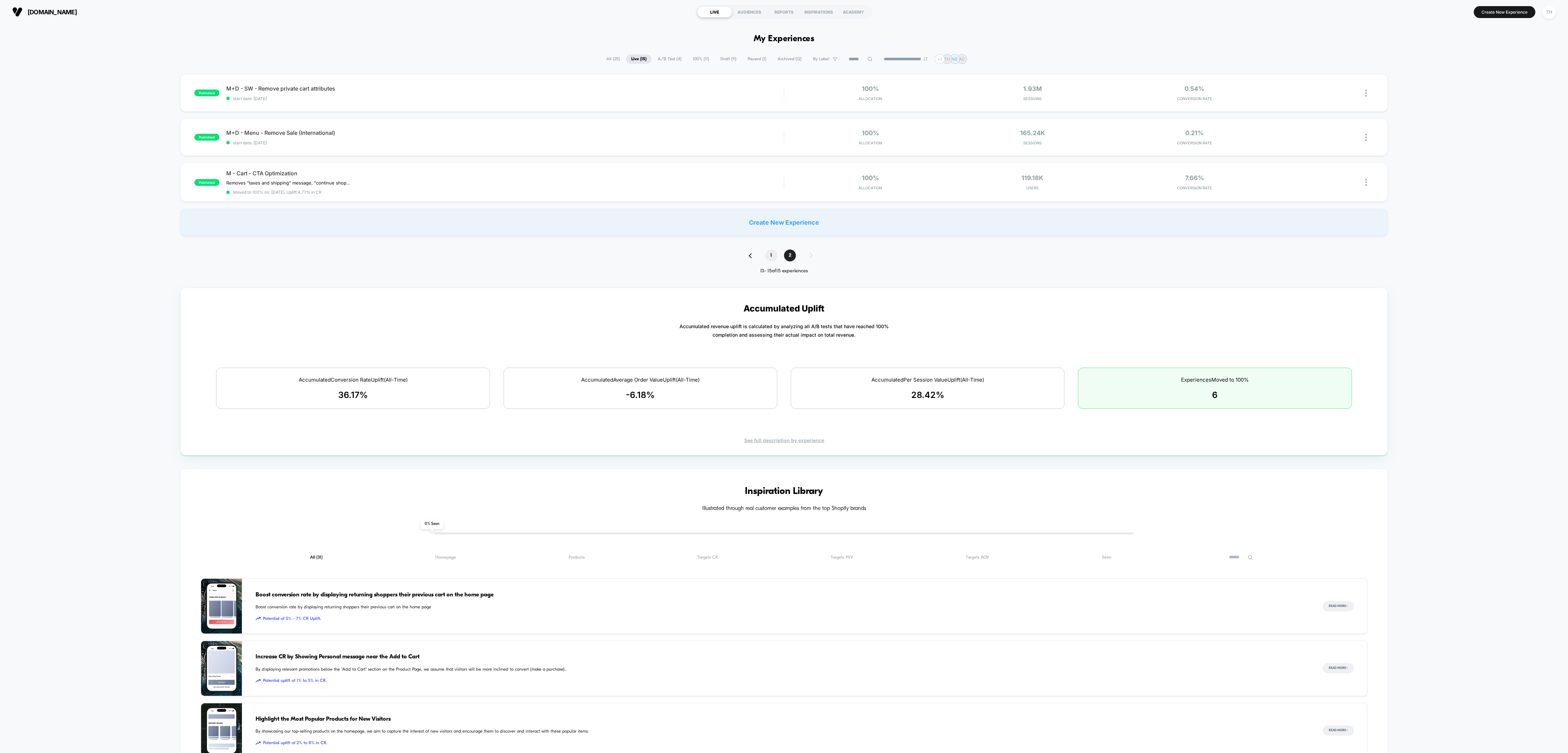
click at [770, 256] on span "1" at bounding box center [771, 256] width 12 height 12
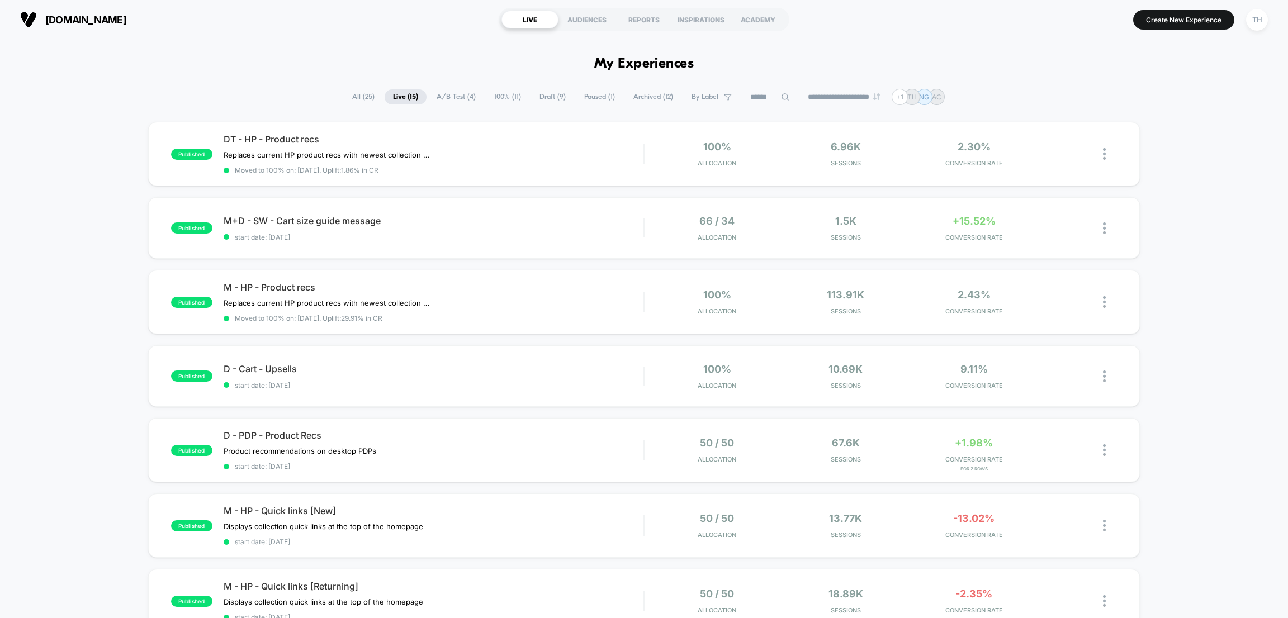
drag, startPoint x: 2196, startPoint y: 6, endPoint x: 884, endPoint y: 50, distance: 1312.2
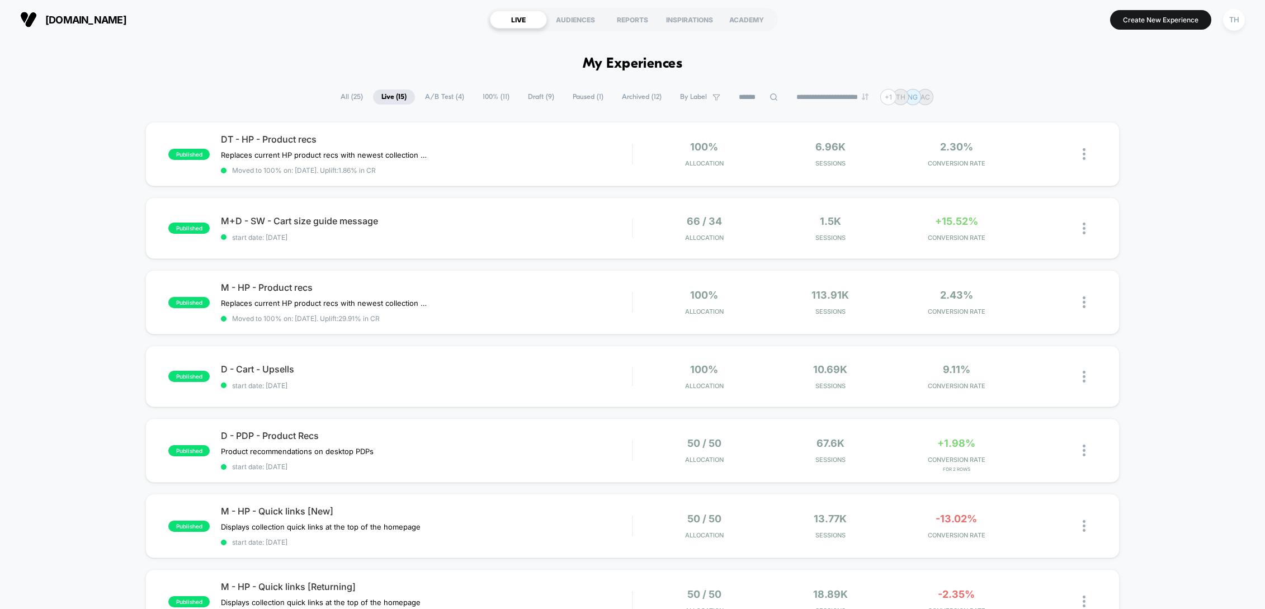
click at [525, 96] on span "Draft ( 9 )" at bounding box center [540, 96] width 43 height 15
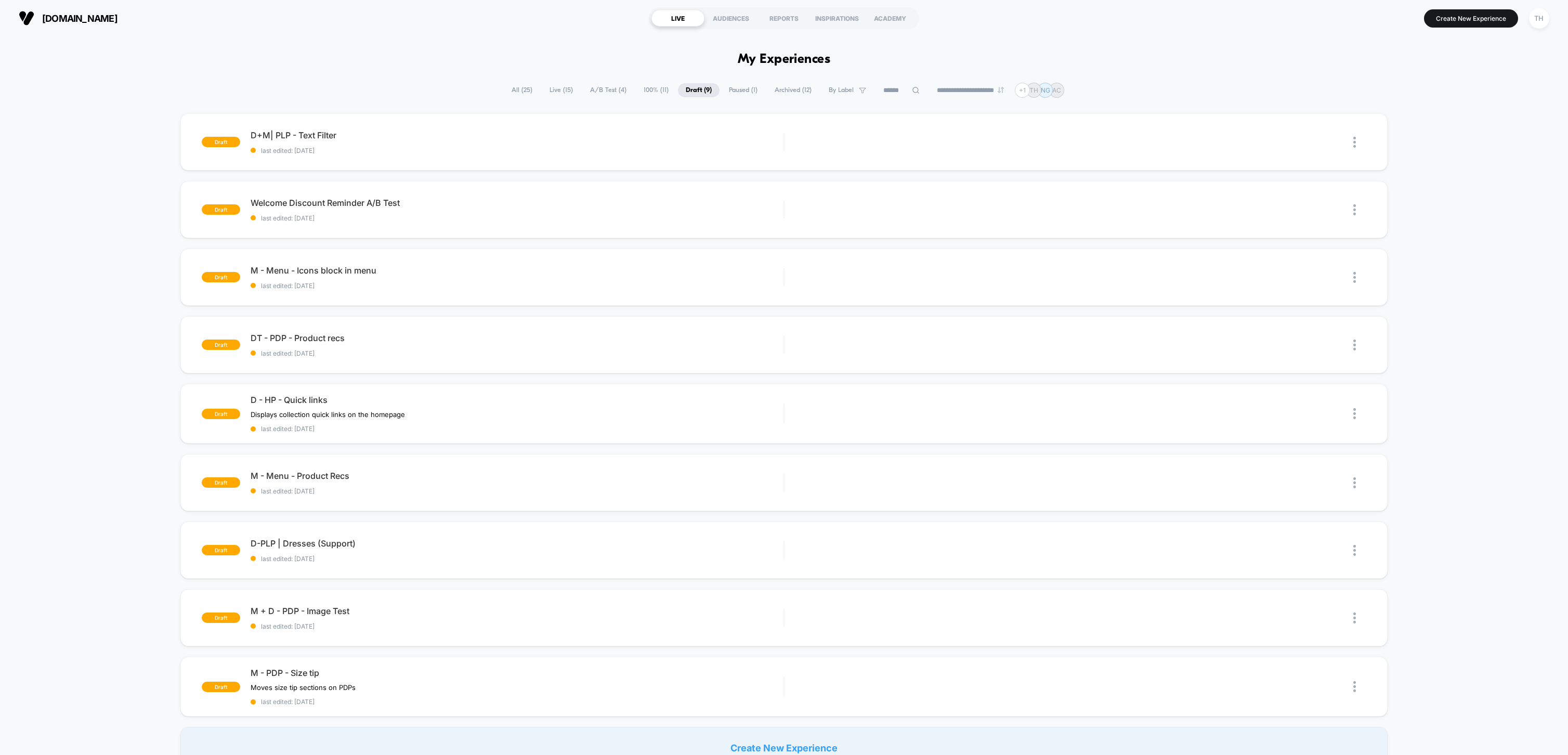
click at [59, 520] on div "draft D+M| PLP - Text Filter last edited: [DATE] Edit Duplicate Preview Start d…" at bounding box center [784, 441] width 1568 height 655
click at [509, 160] on div "draft D+M| PLP - Text Filter last edited: [DATE] Edit Duplicate Preview Start" at bounding box center [784, 141] width 1207 height 57
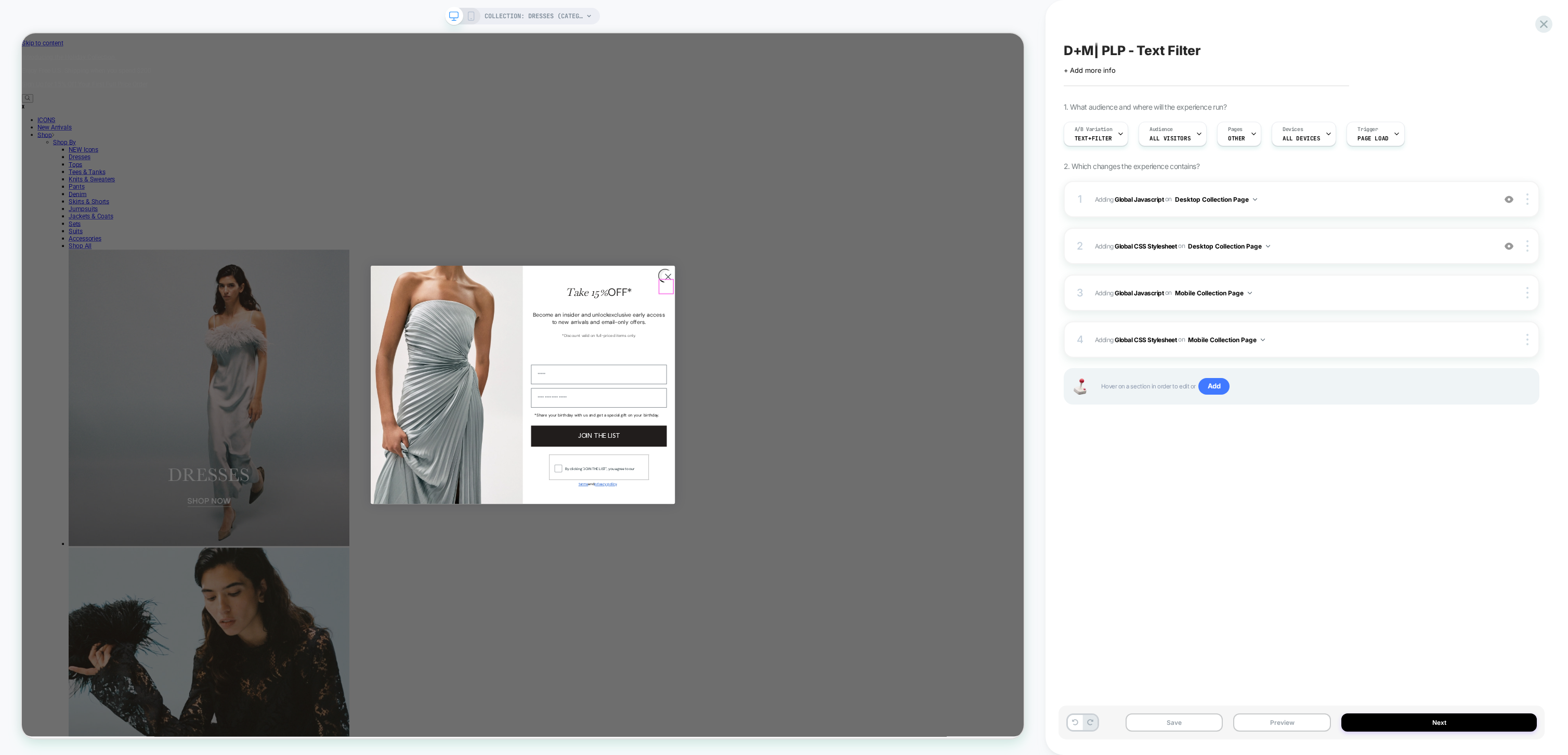
click at [880, 364] on circle "Close dialog" at bounding box center [884, 358] width 17 height 17
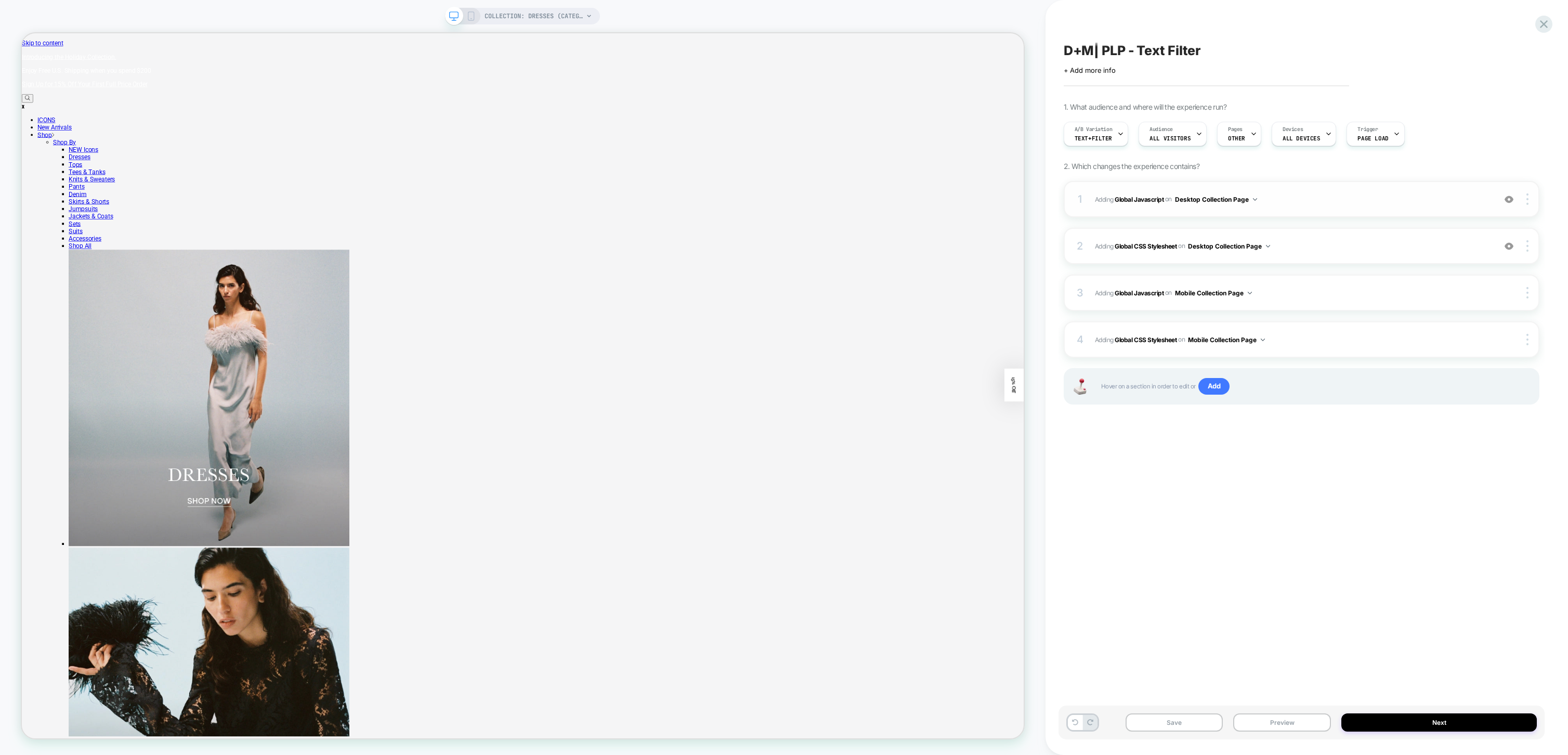
click at [1311, 198] on span "Adding Global Javascript on Desktop Collection Page" at bounding box center [1292, 199] width 395 height 13
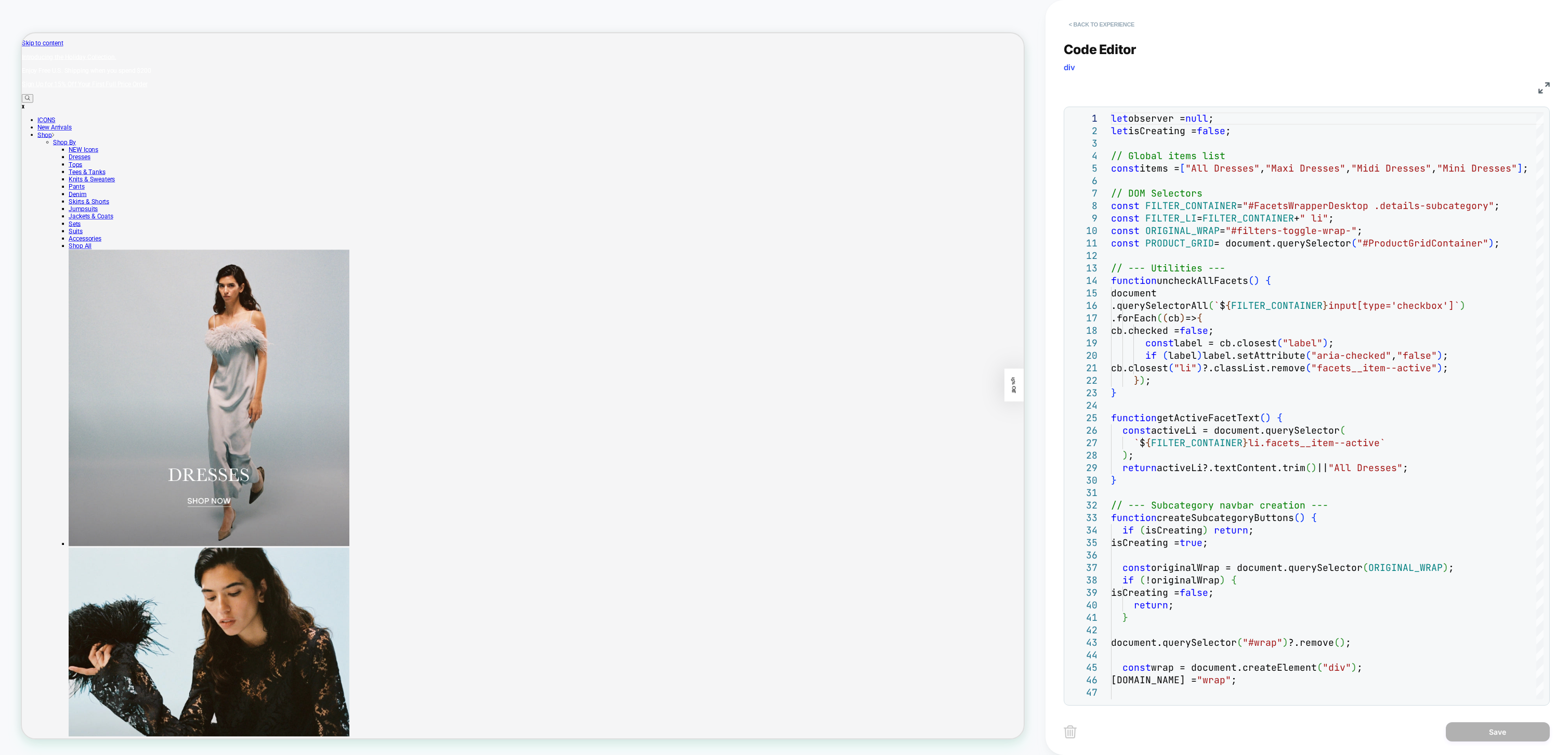
click at [1093, 28] on button "< Back to experience" at bounding box center [1102, 24] width 76 height 17
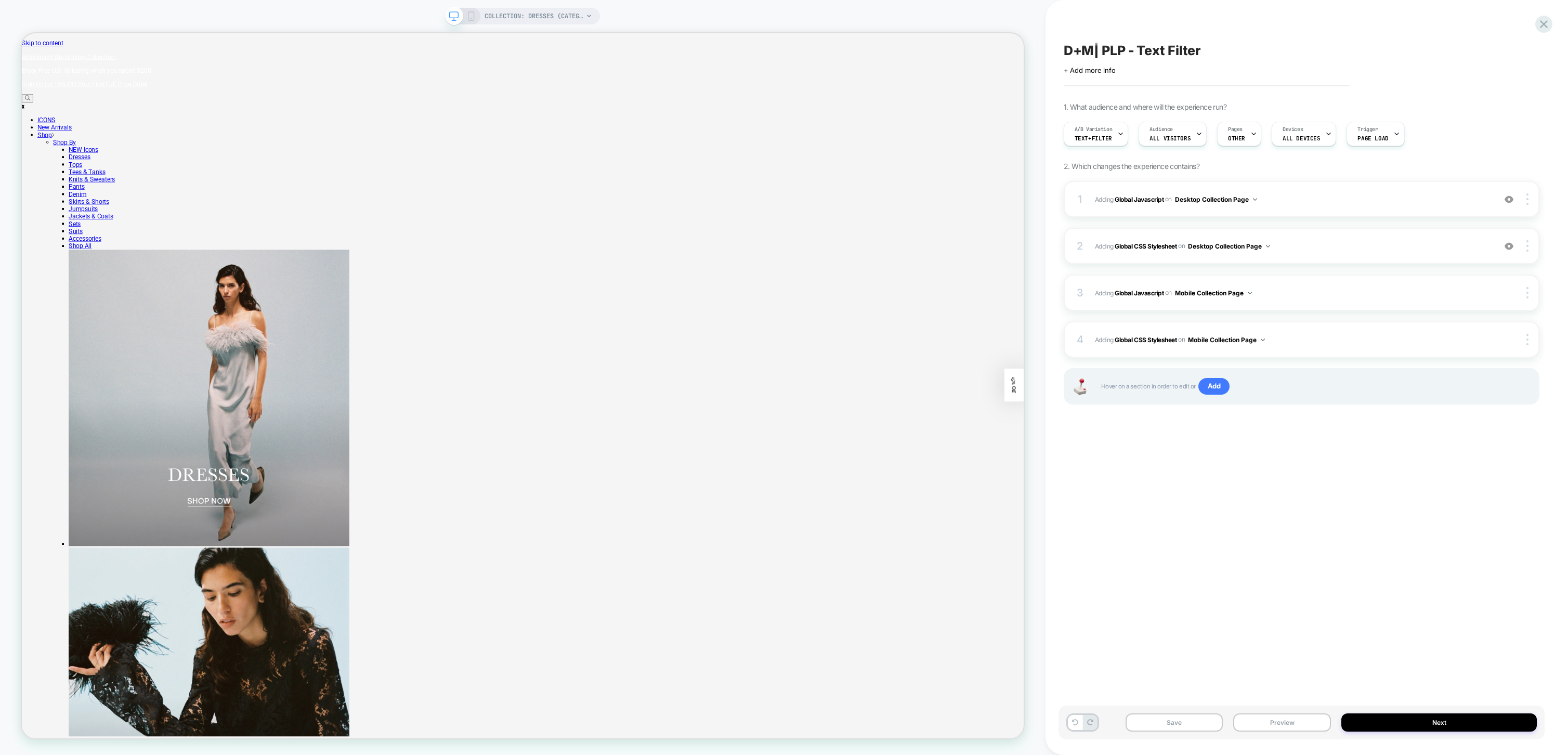
click at [1482, 497] on div "D+M| PLP - Text Filter Click to edit experience details + Add more info 1. What…" at bounding box center [1301, 377] width 486 height 734
click at [1386, 201] on span "Adding Global Javascript on Desktop Collection Page" at bounding box center [1292, 199] width 395 height 13
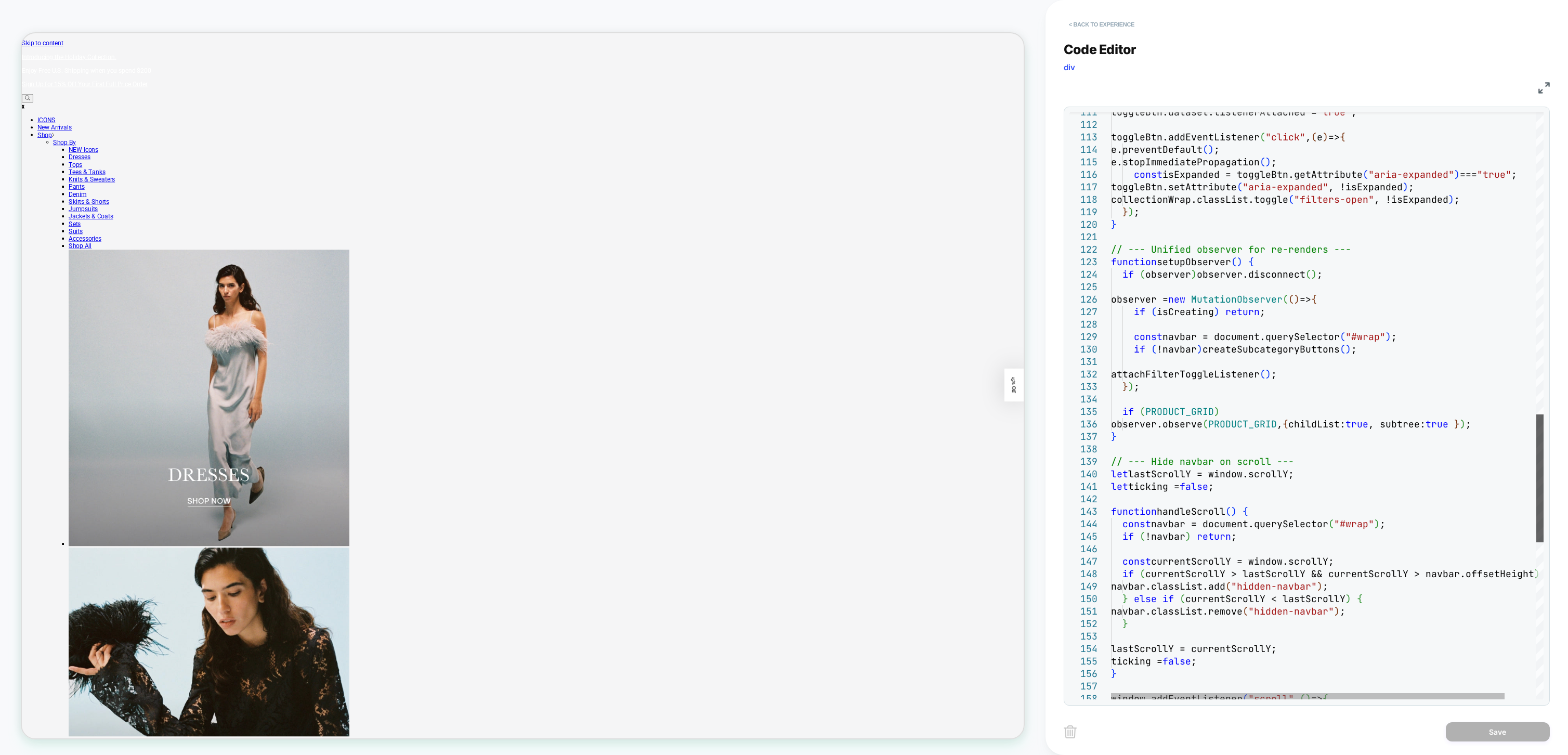
click at [1070, 28] on button "< Back to experience" at bounding box center [1102, 24] width 76 height 17
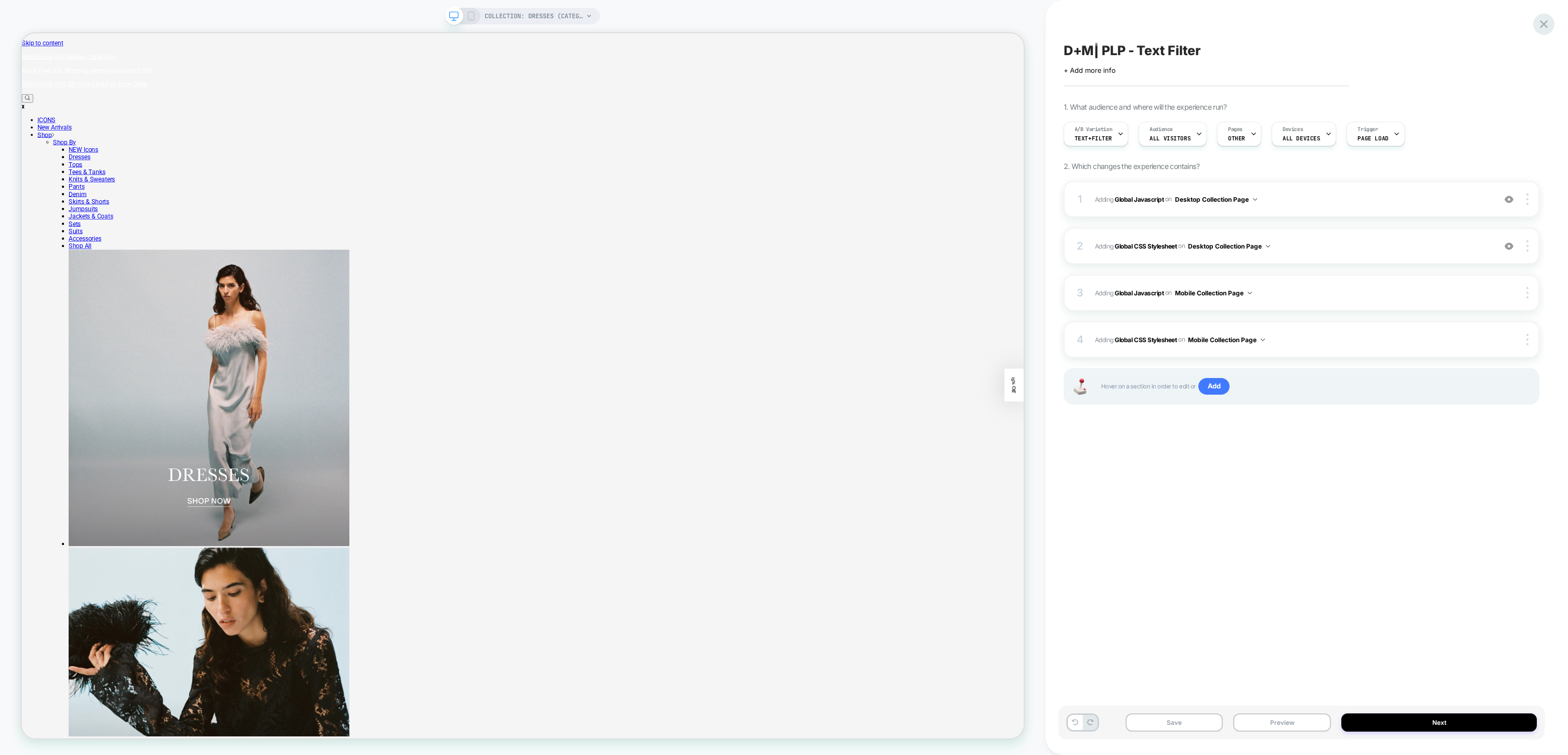
click at [1542, 23] on icon at bounding box center [1543, 23] width 14 height 14
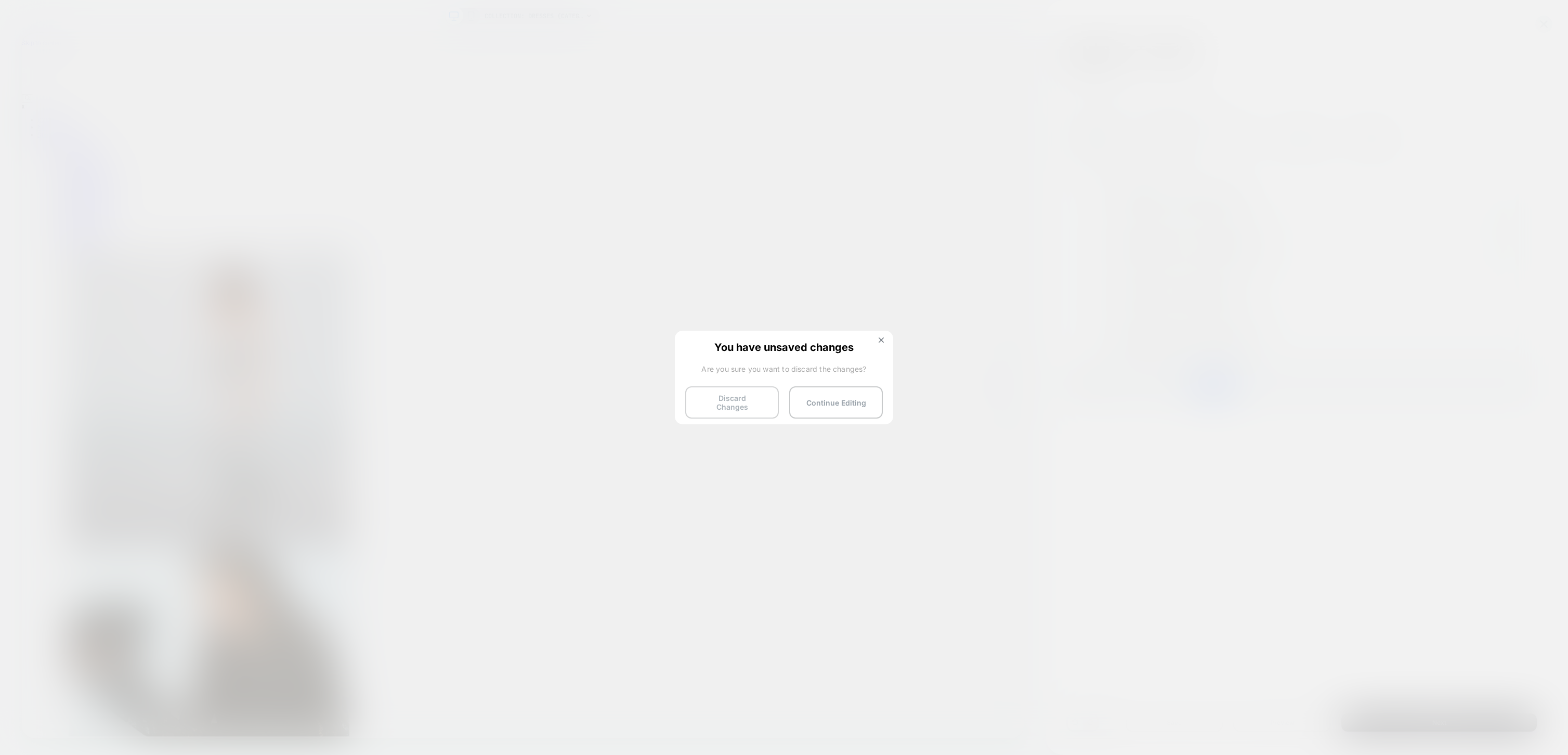
click at [749, 402] on button "Discard Changes" at bounding box center [732, 402] width 94 height 33
